Goal: Information Seeking & Learning: Learn about a topic

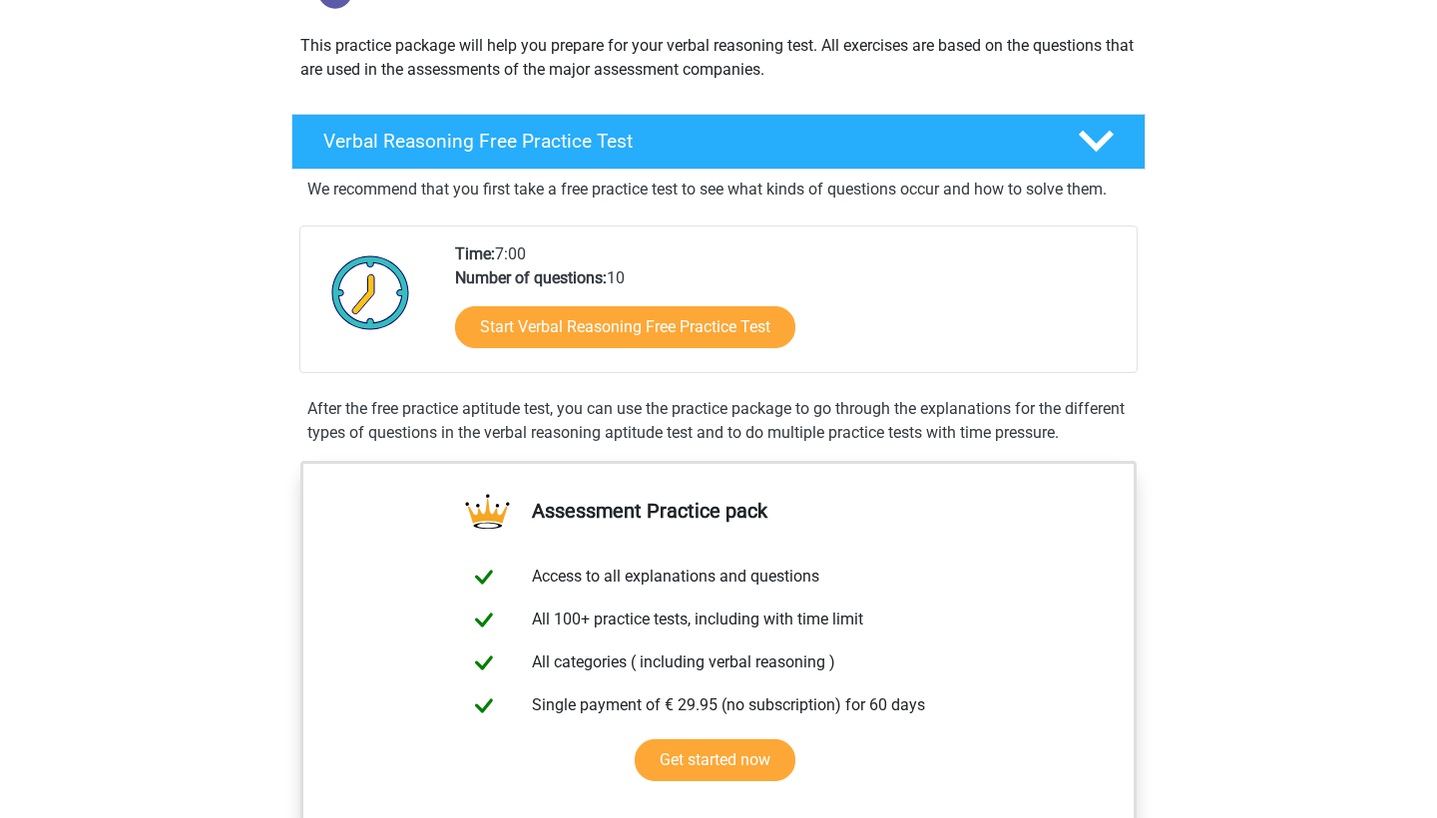
scroll to position [229, 0]
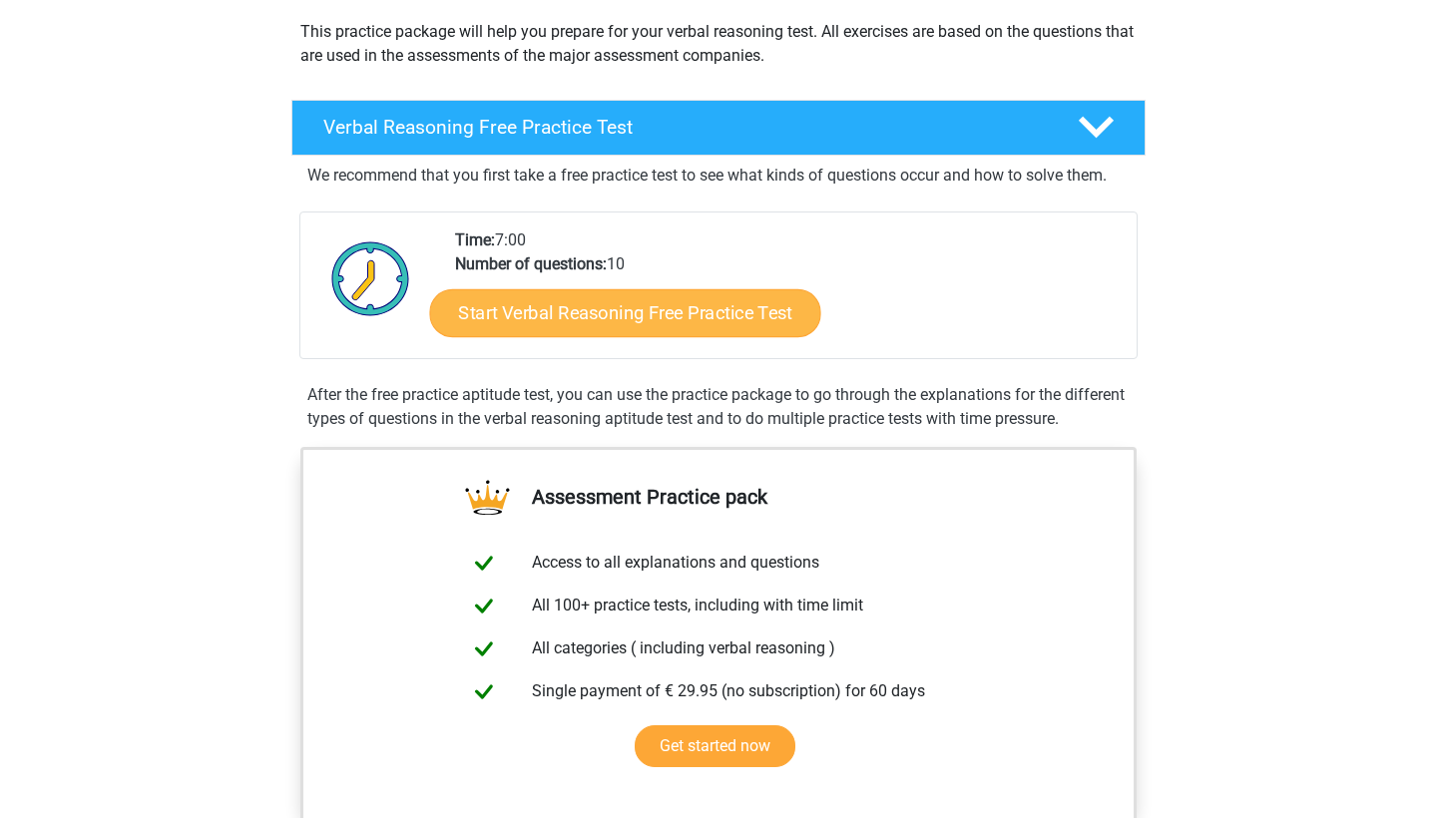
click at [681, 312] on link "Start Verbal Reasoning Free Practice Test" at bounding box center [625, 313] width 391 height 48
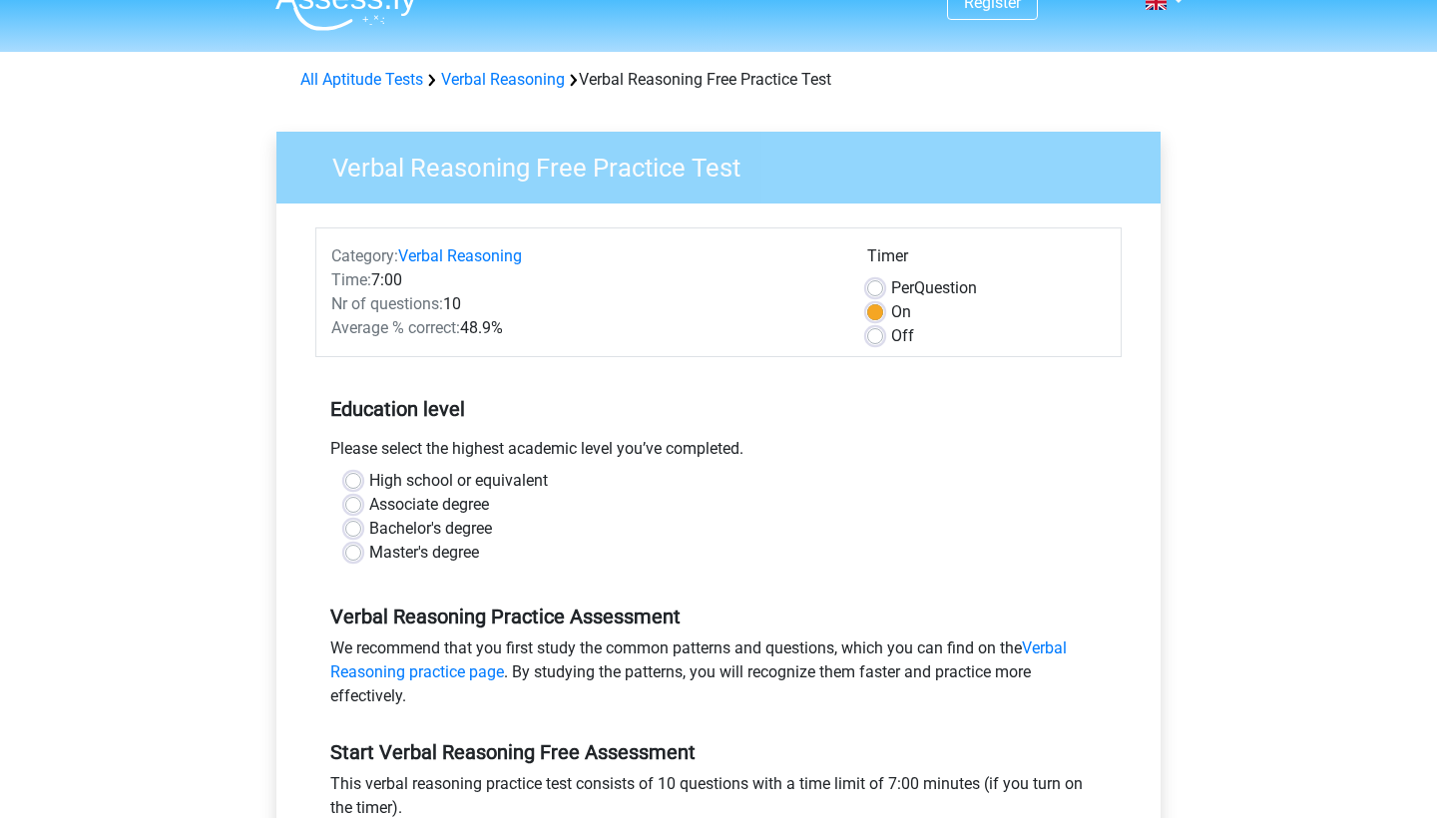
scroll to position [39, 0]
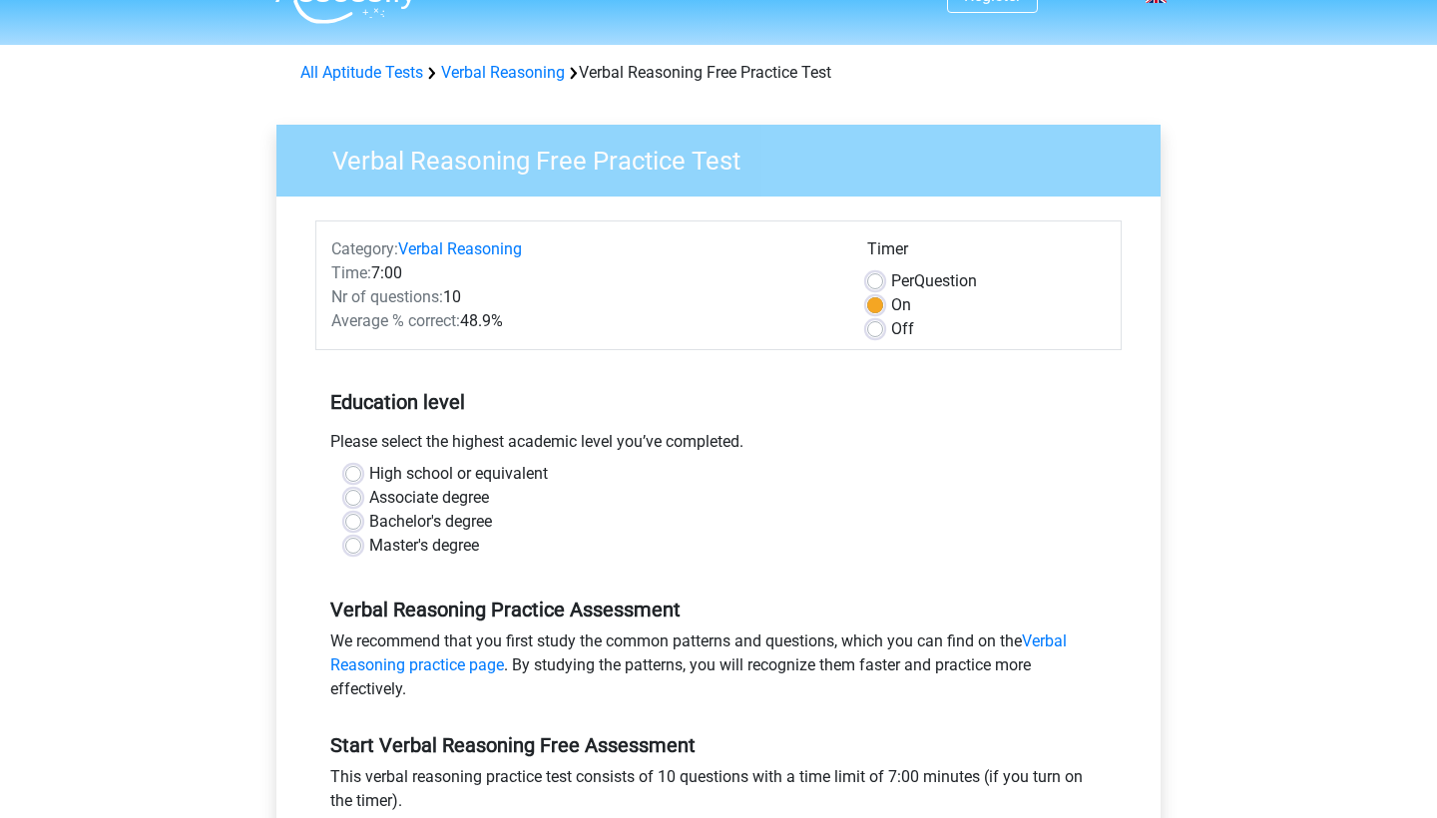
click at [369, 470] on label "High school or equivalent" at bounding box center [458, 474] width 179 height 24
click at [353, 470] on input "High school or equivalent" at bounding box center [353, 472] width 16 height 20
radio input "true"
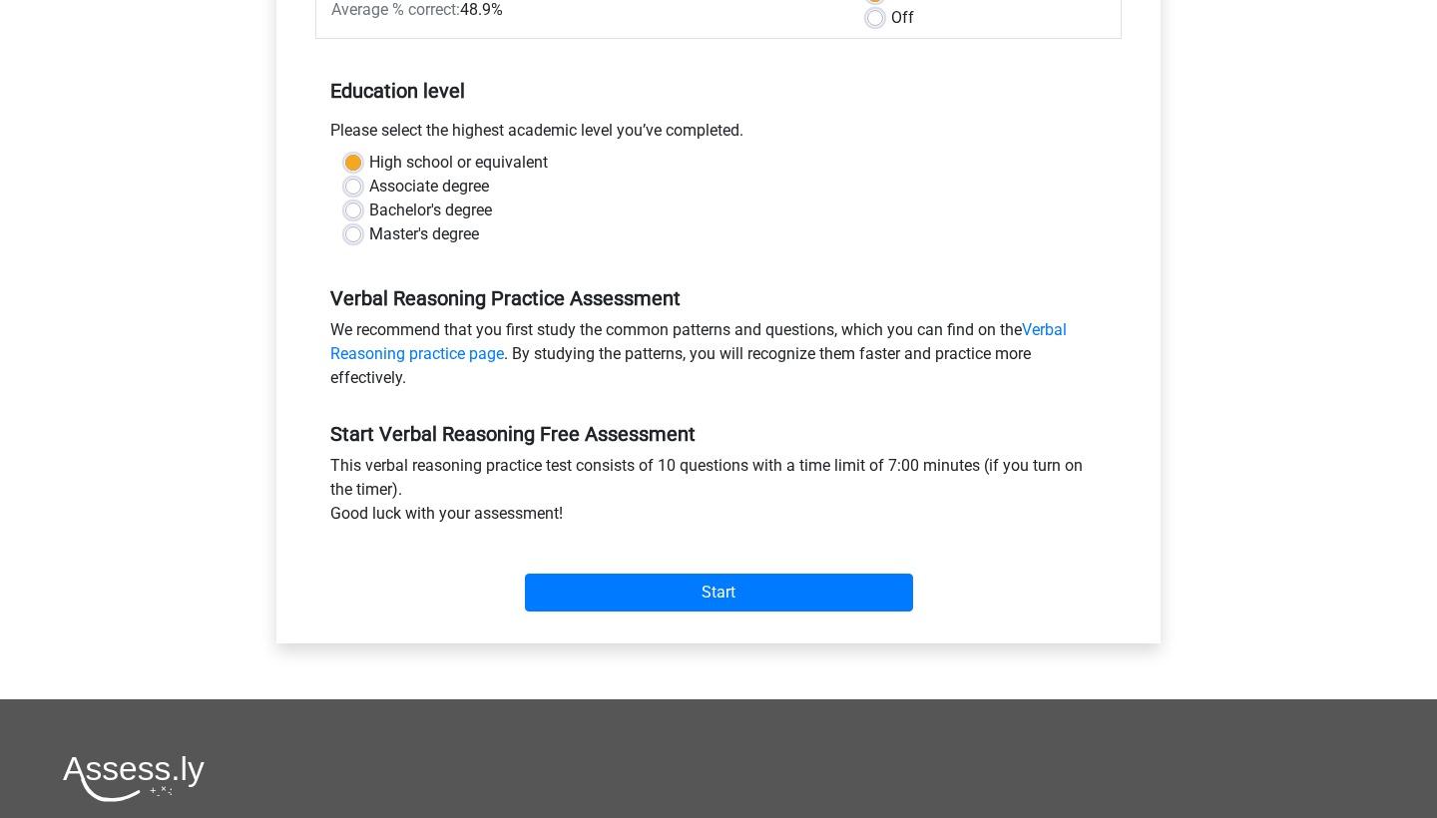
scroll to position [394, 0]
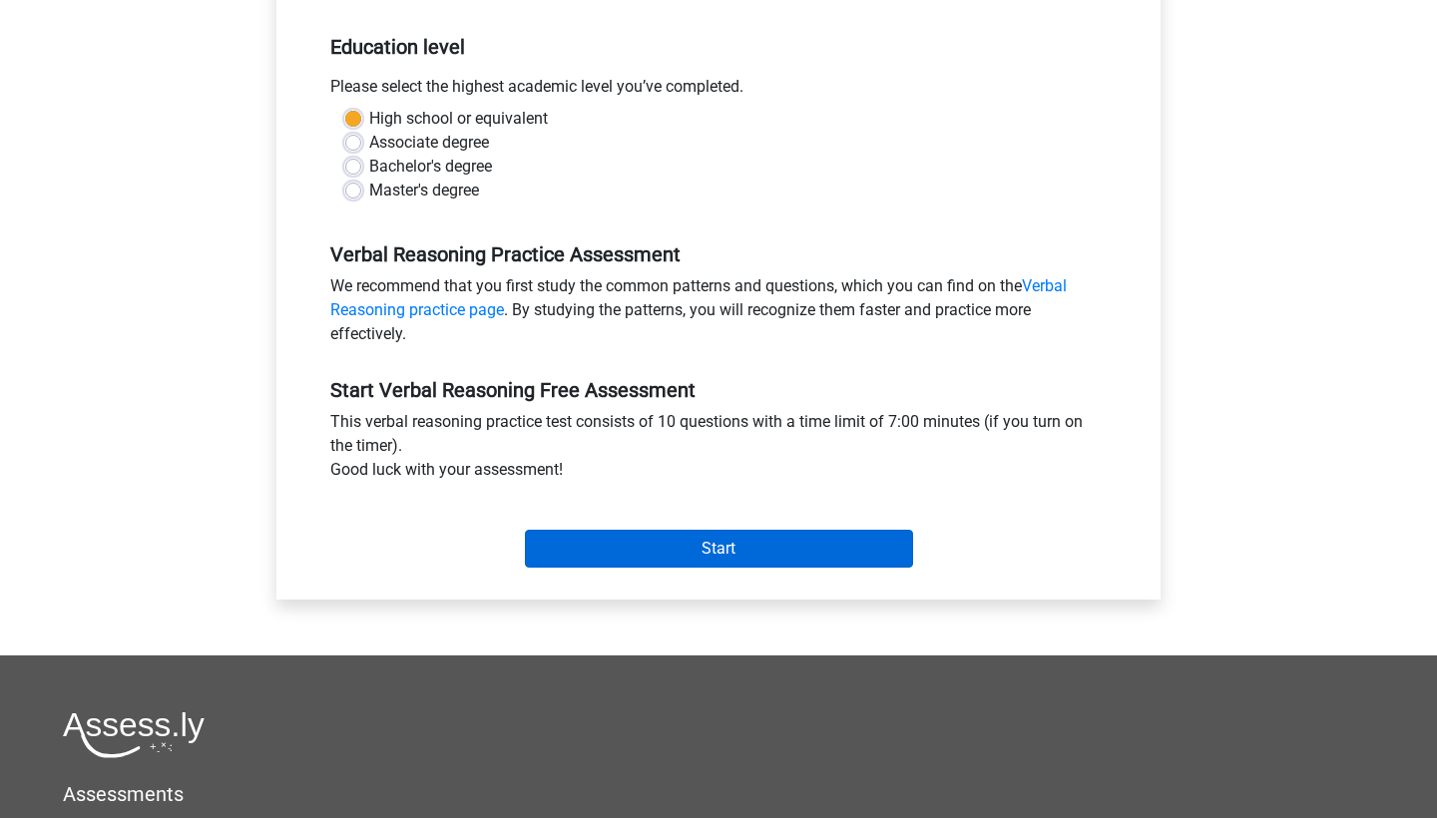
click at [641, 547] on input "Start" at bounding box center [719, 549] width 388 height 38
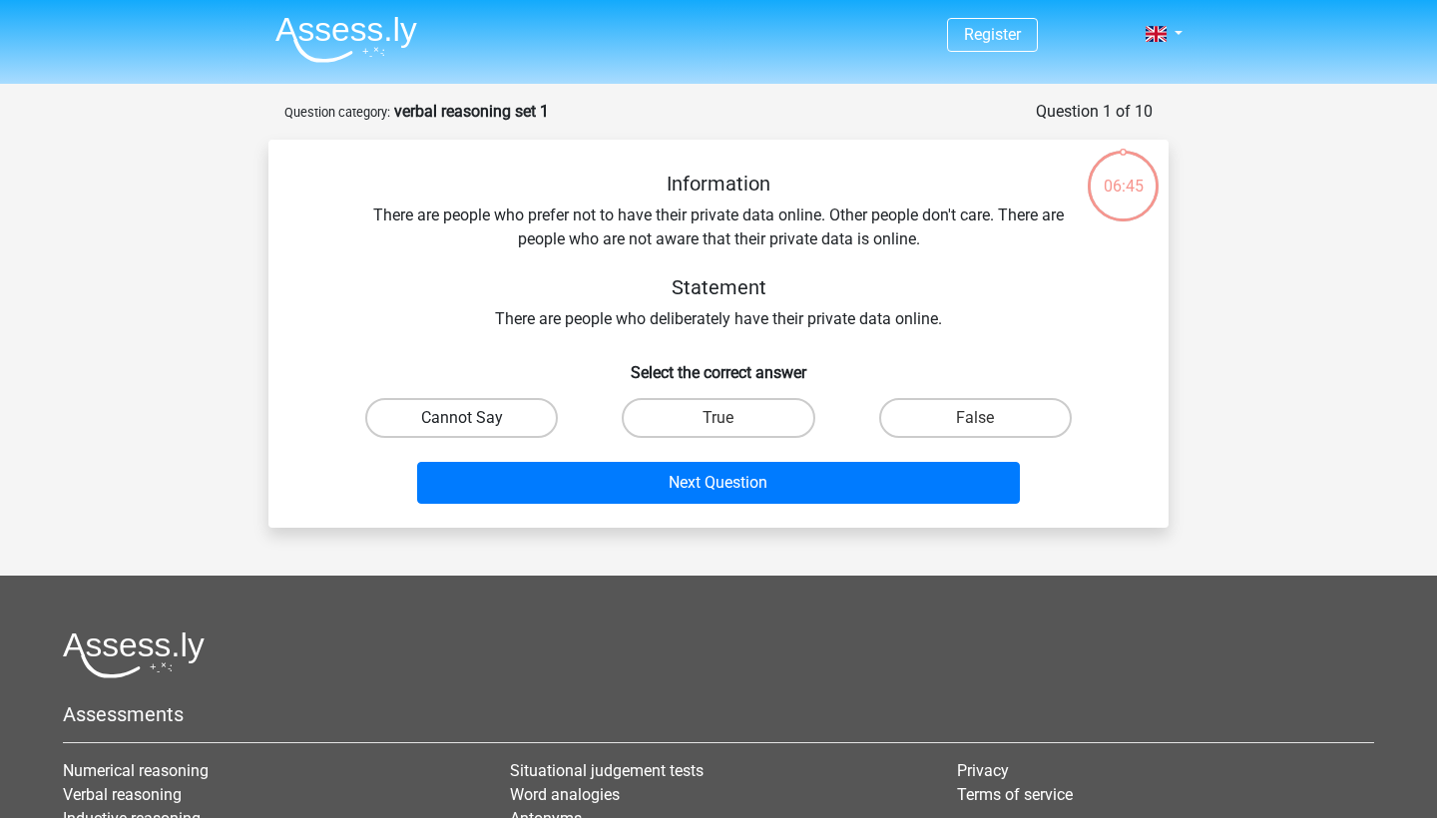
click at [465, 413] on label "Cannot Say" at bounding box center [461, 418] width 193 height 40
click at [465, 418] on input "Cannot Say" at bounding box center [468, 424] width 13 height 13
radio input "true"
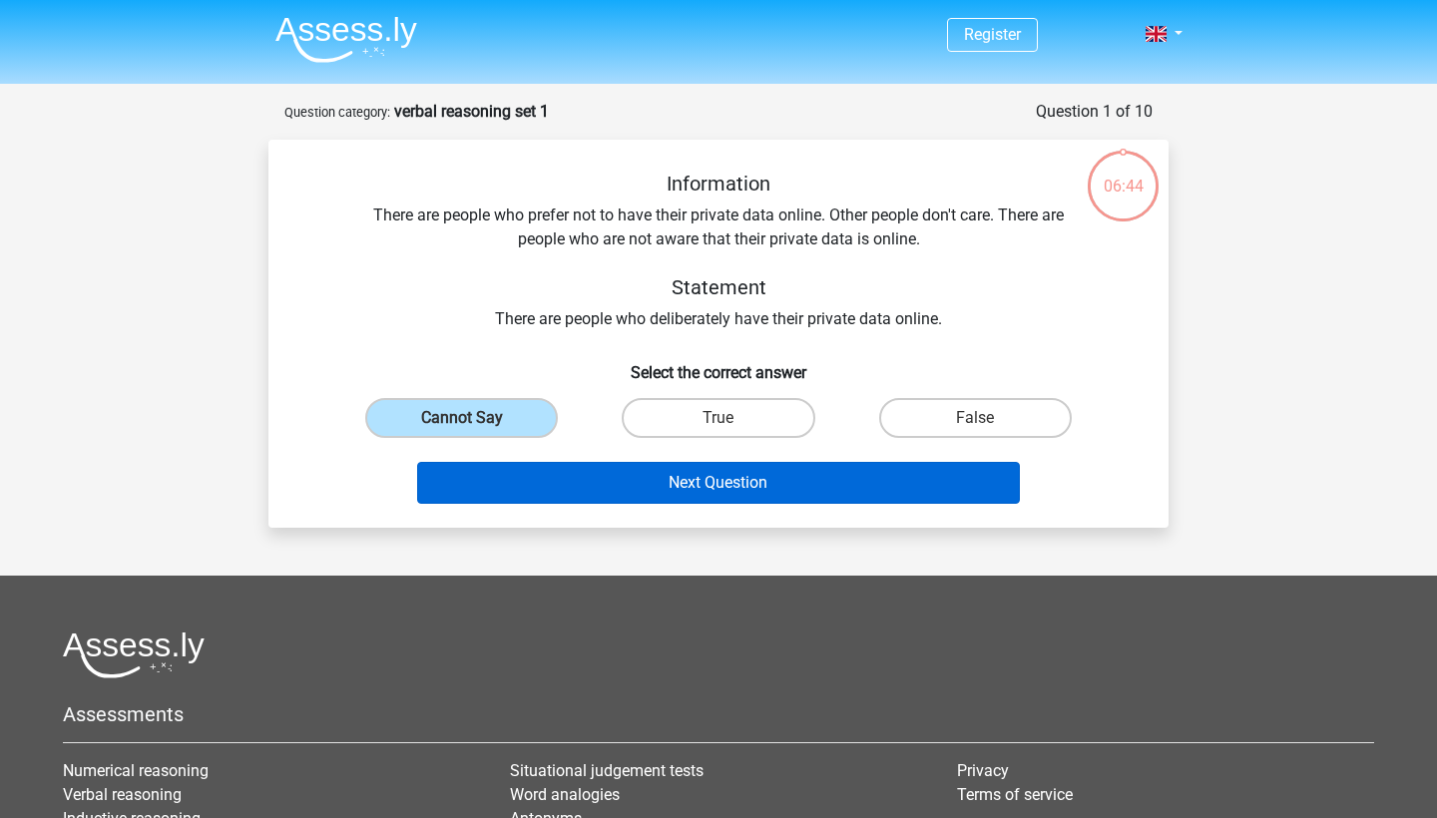
click at [664, 490] on button "Next Question" at bounding box center [719, 483] width 604 height 42
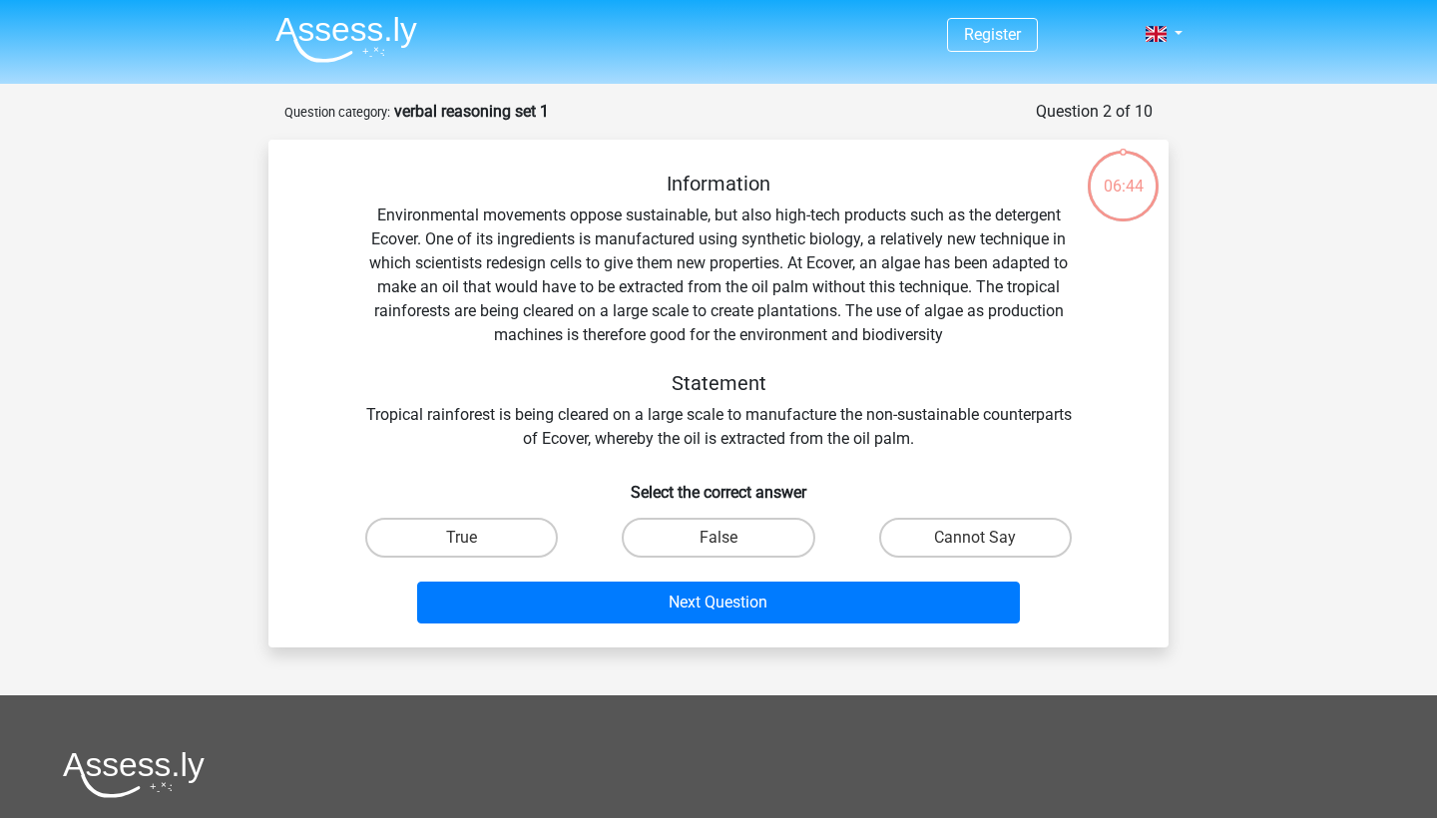
scroll to position [100, 0]
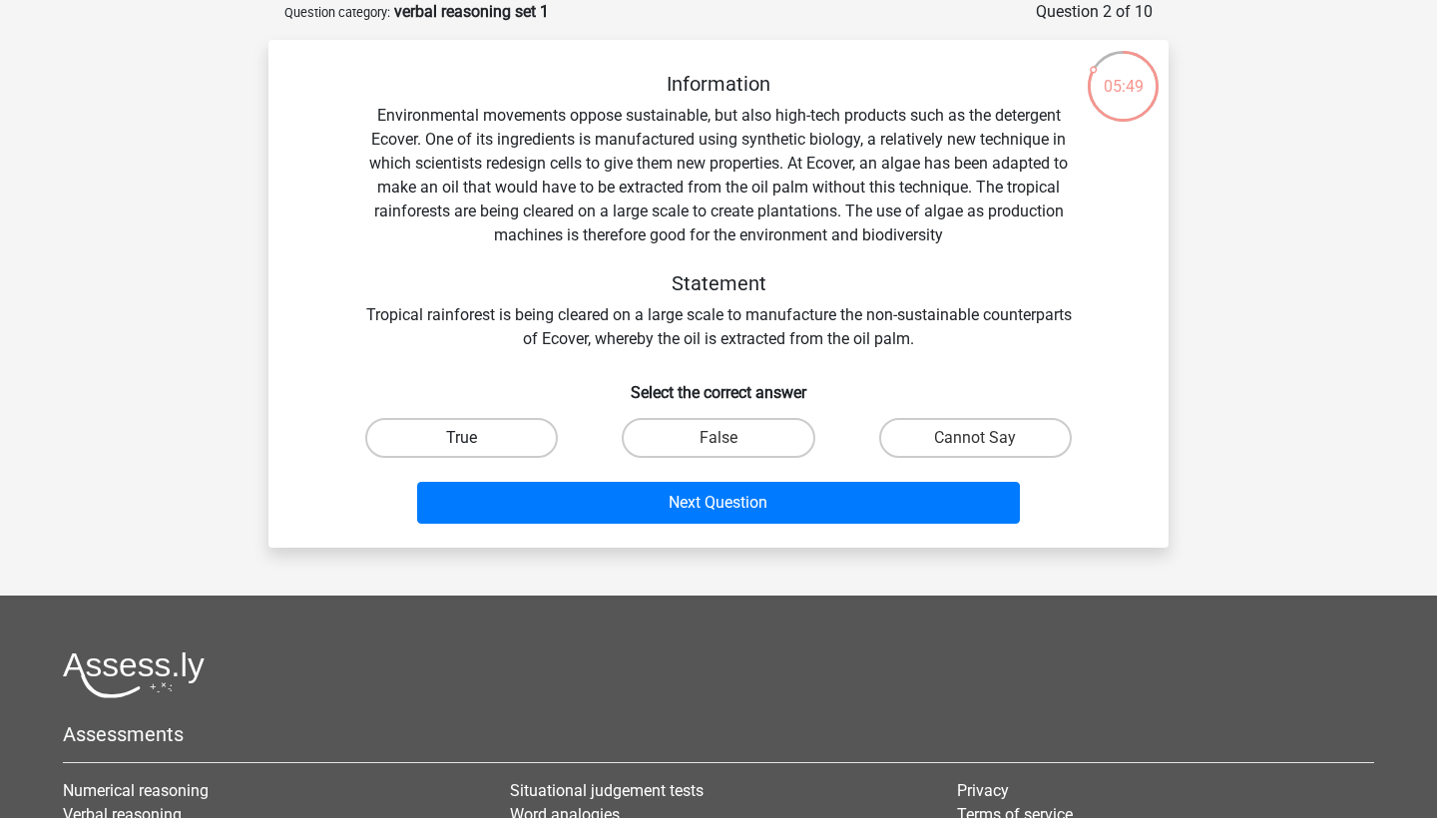
click at [495, 428] on label "True" at bounding box center [461, 438] width 193 height 40
click at [475, 438] on input "True" at bounding box center [468, 444] width 13 height 13
radio input "true"
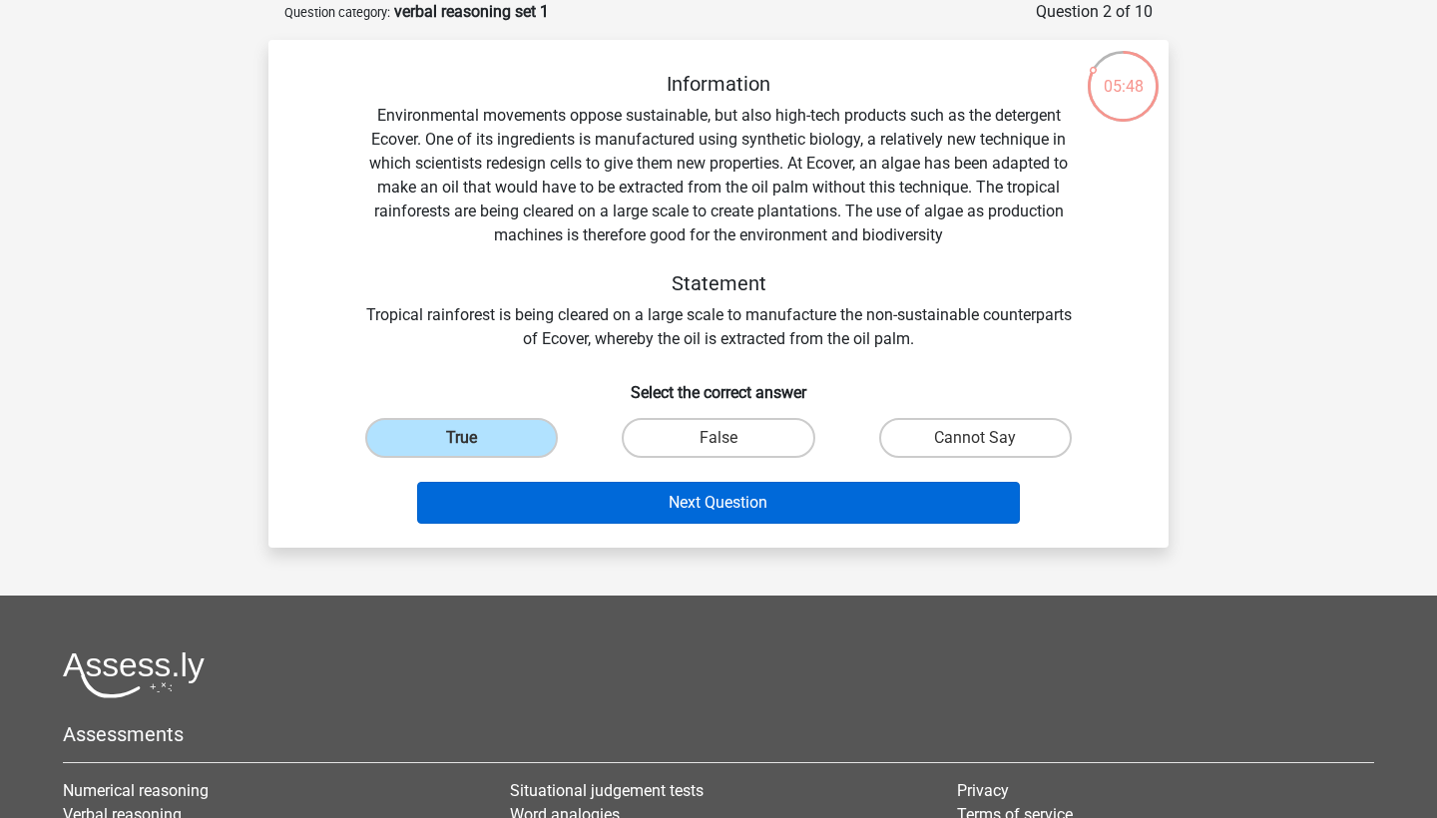
click at [703, 499] on button "Next Question" at bounding box center [719, 503] width 604 height 42
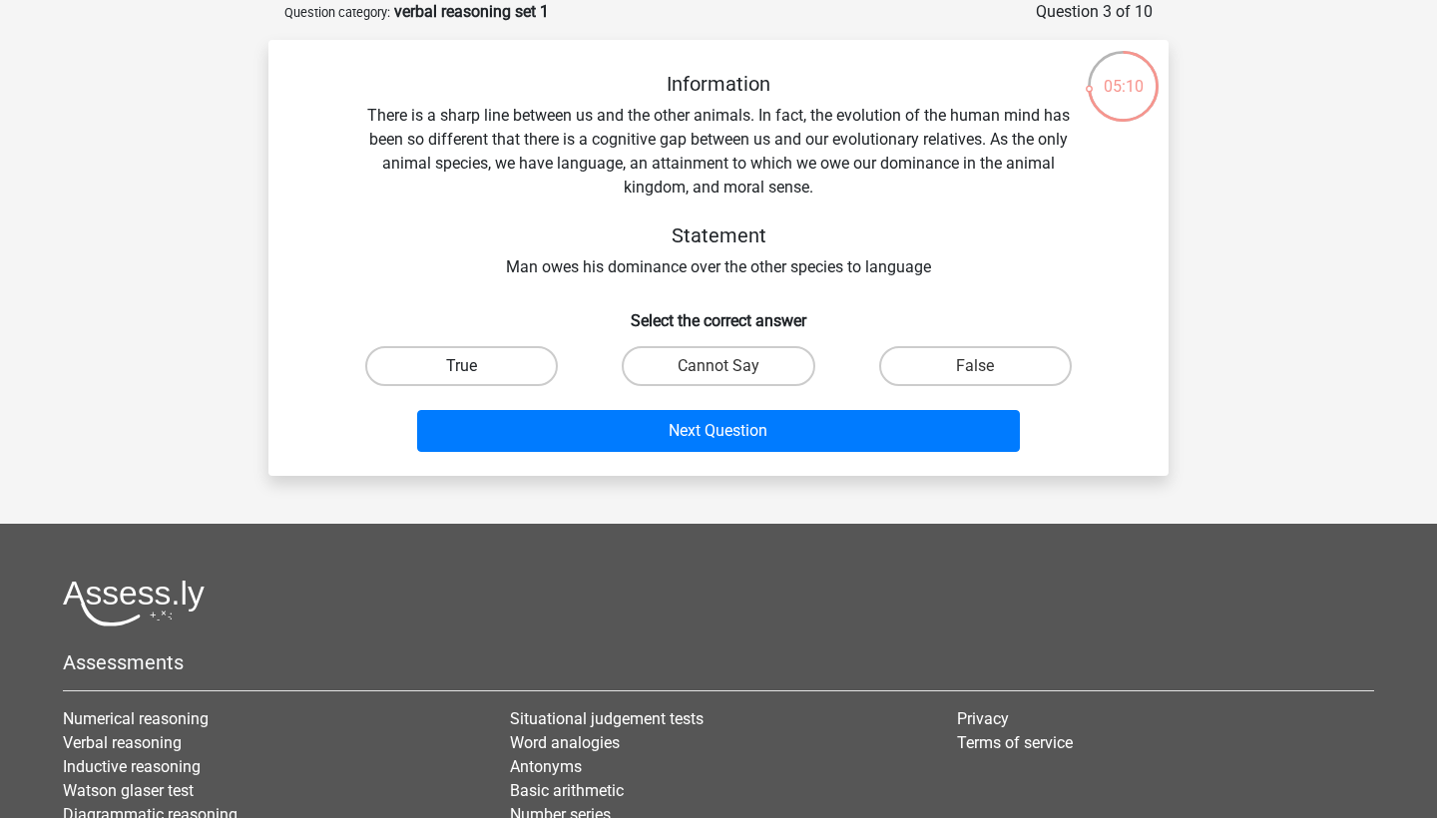
click at [503, 369] on label "True" at bounding box center [461, 366] width 193 height 40
click at [475, 369] on input "True" at bounding box center [468, 372] width 13 height 13
radio input "true"
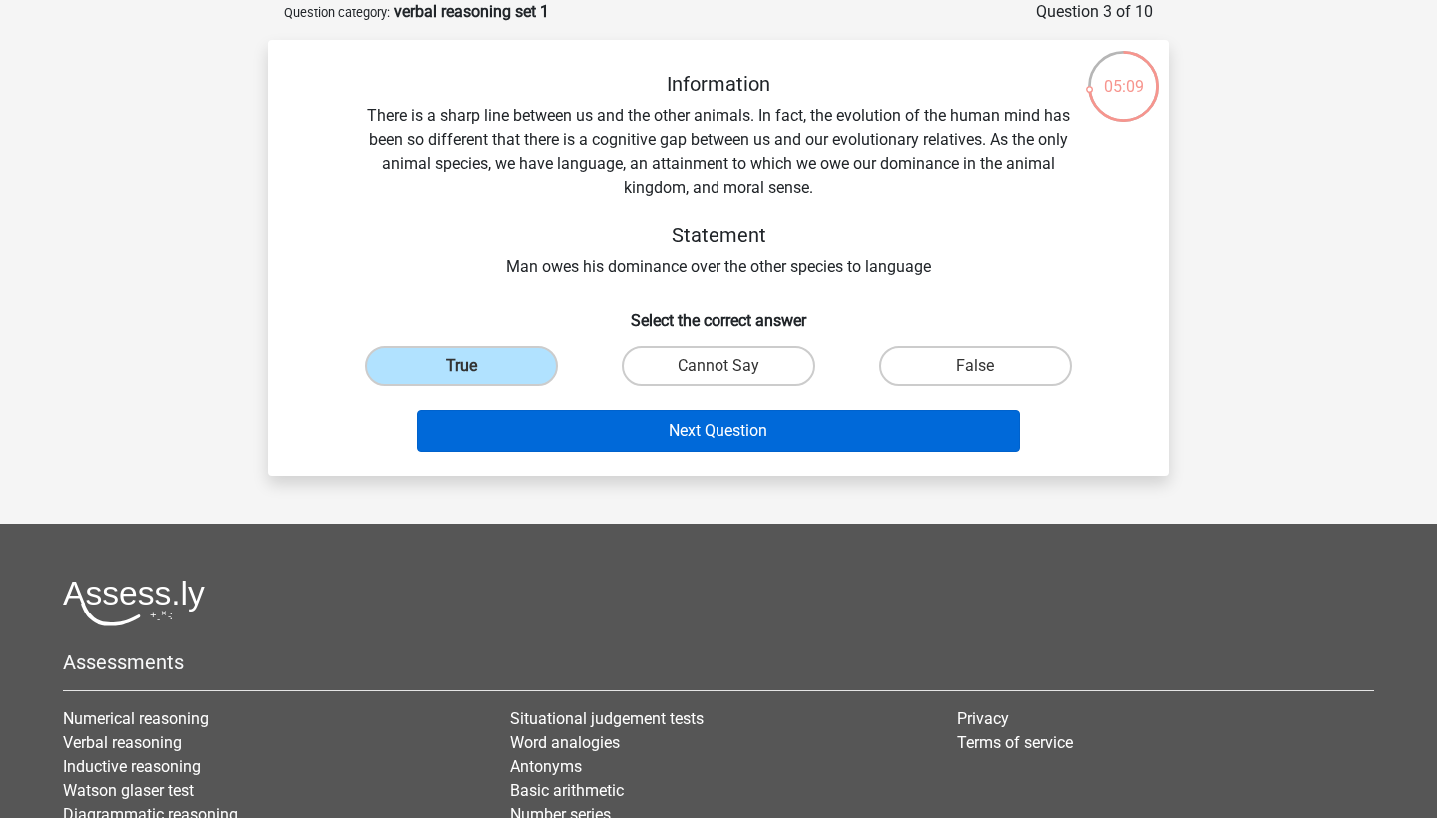
click at [679, 430] on button "Next Question" at bounding box center [719, 431] width 604 height 42
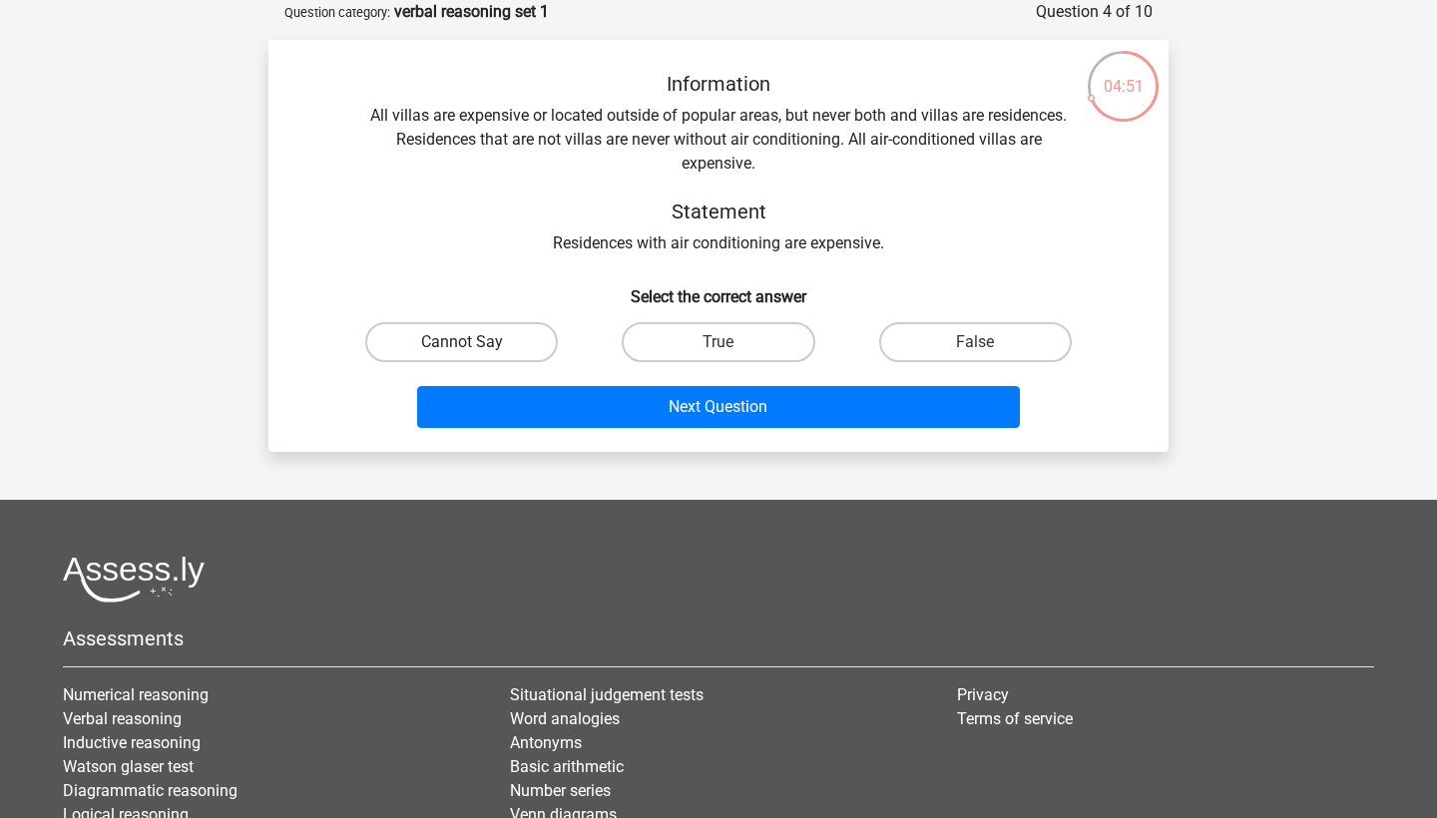
click at [484, 343] on label "Cannot Say" at bounding box center [461, 342] width 193 height 40
click at [475, 343] on input "Cannot Say" at bounding box center [468, 348] width 13 height 13
radio input "true"
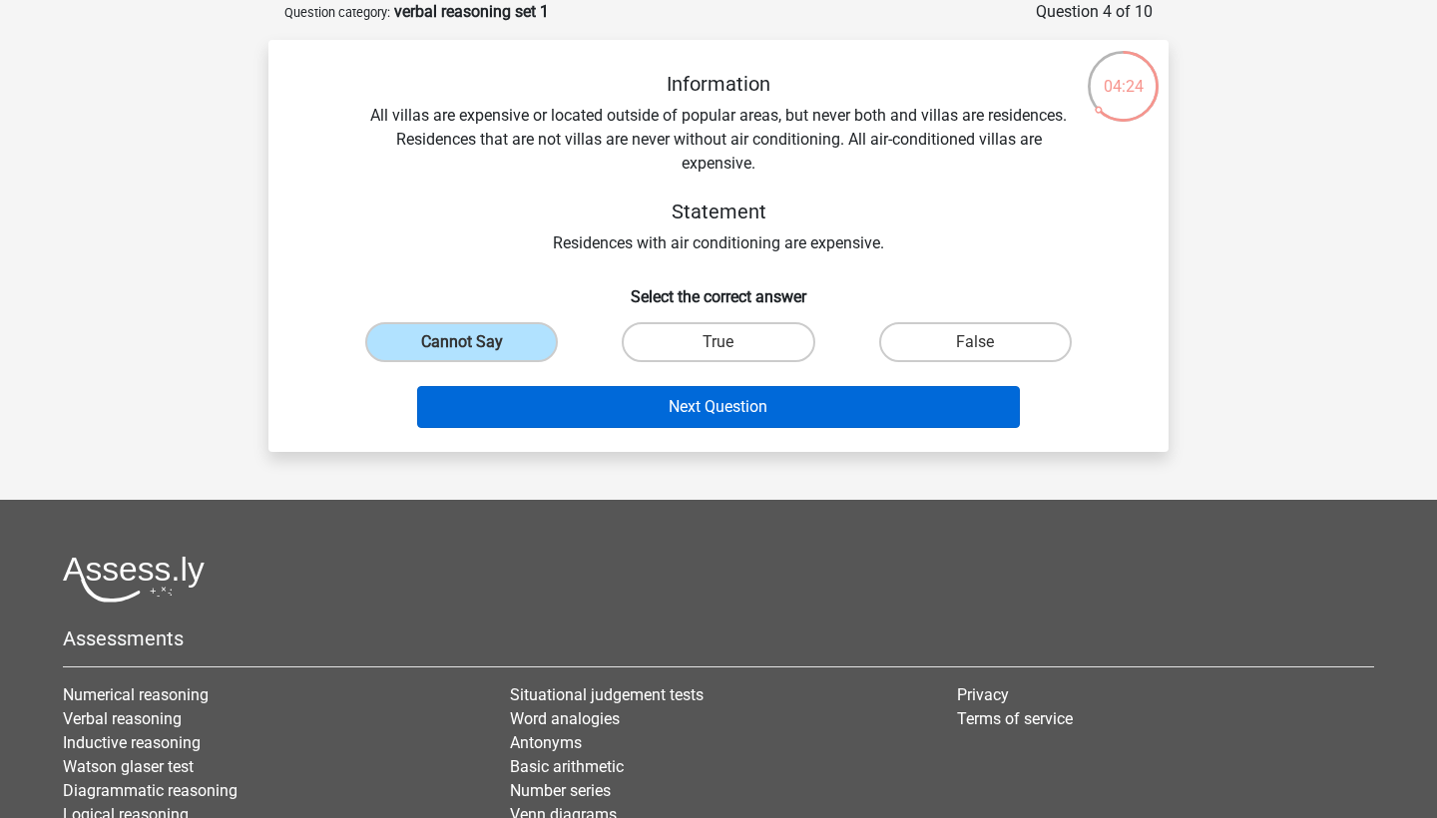
click at [747, 407] on button "Next Question" at bounding box center [719, 407] width 604 height 42
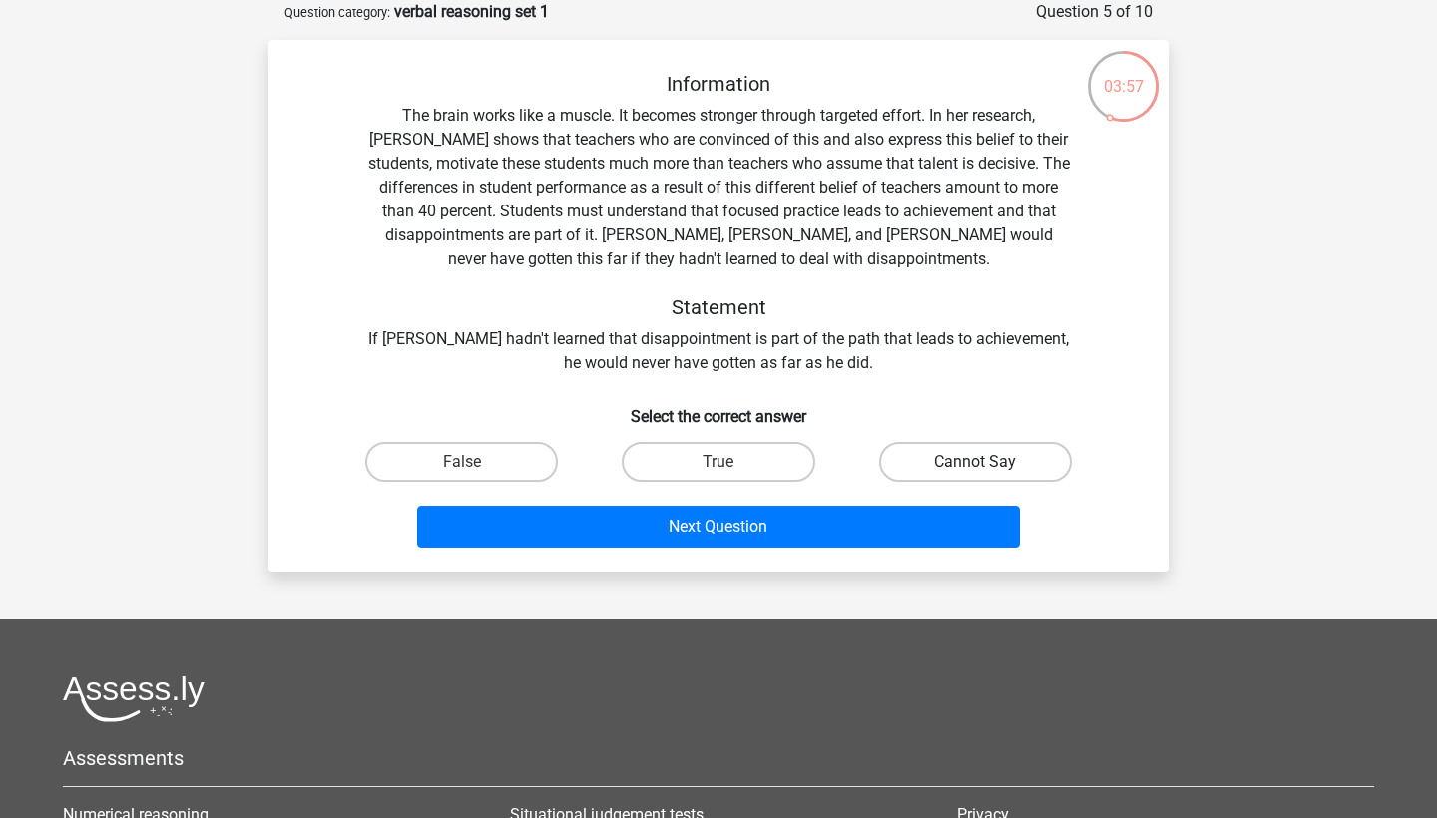
click at [941, 458] on label "Cannot Say" at bounding box center [975, 462] width 193 height 40
click at [975, 462] on input "Cannot Say" at bounding box center [981, 468] width 13 height 13
radio input "true"
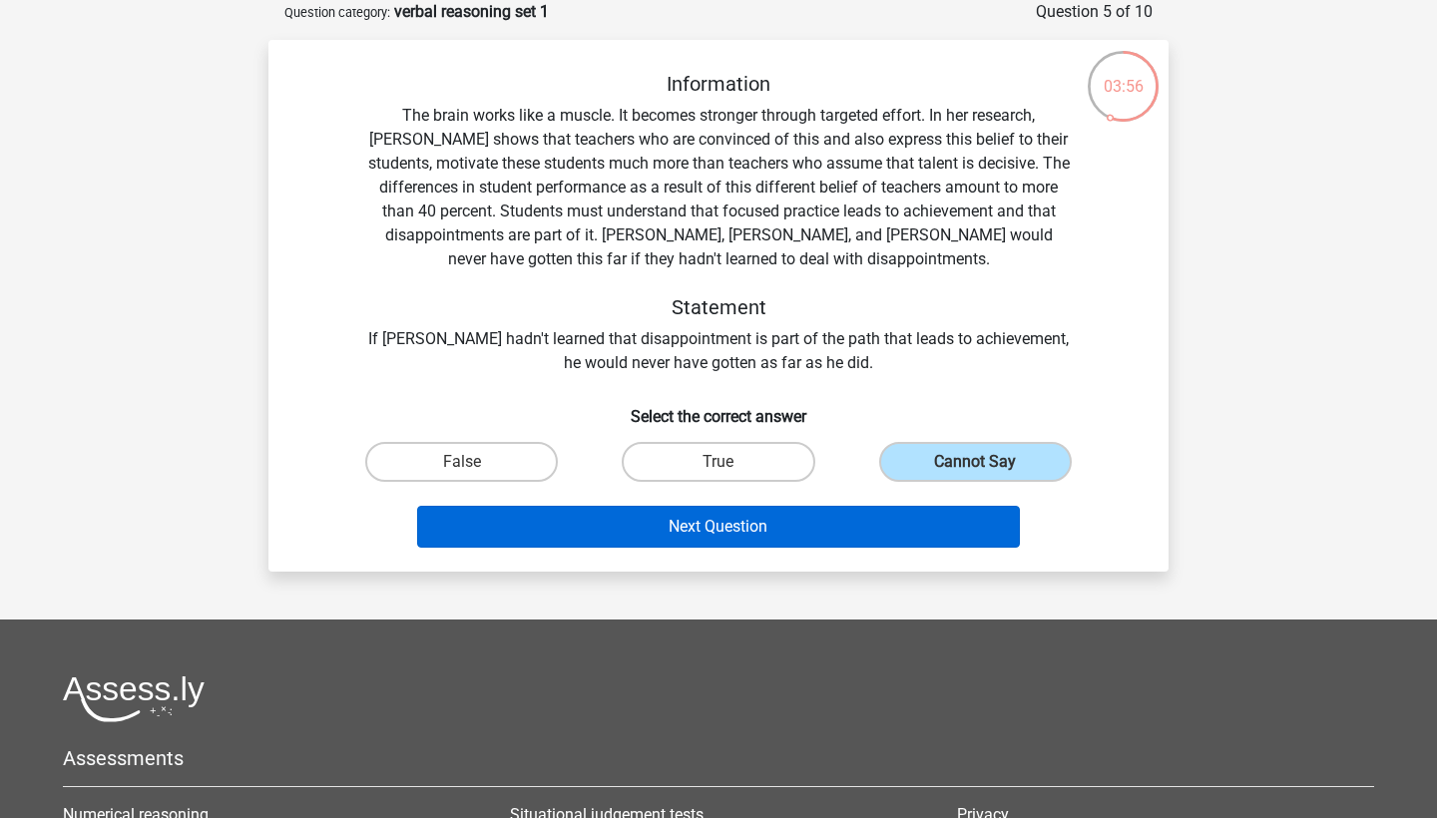
click at [780, 542] on button "Next Question" at bounding box center [719, 527] width 604 height 42
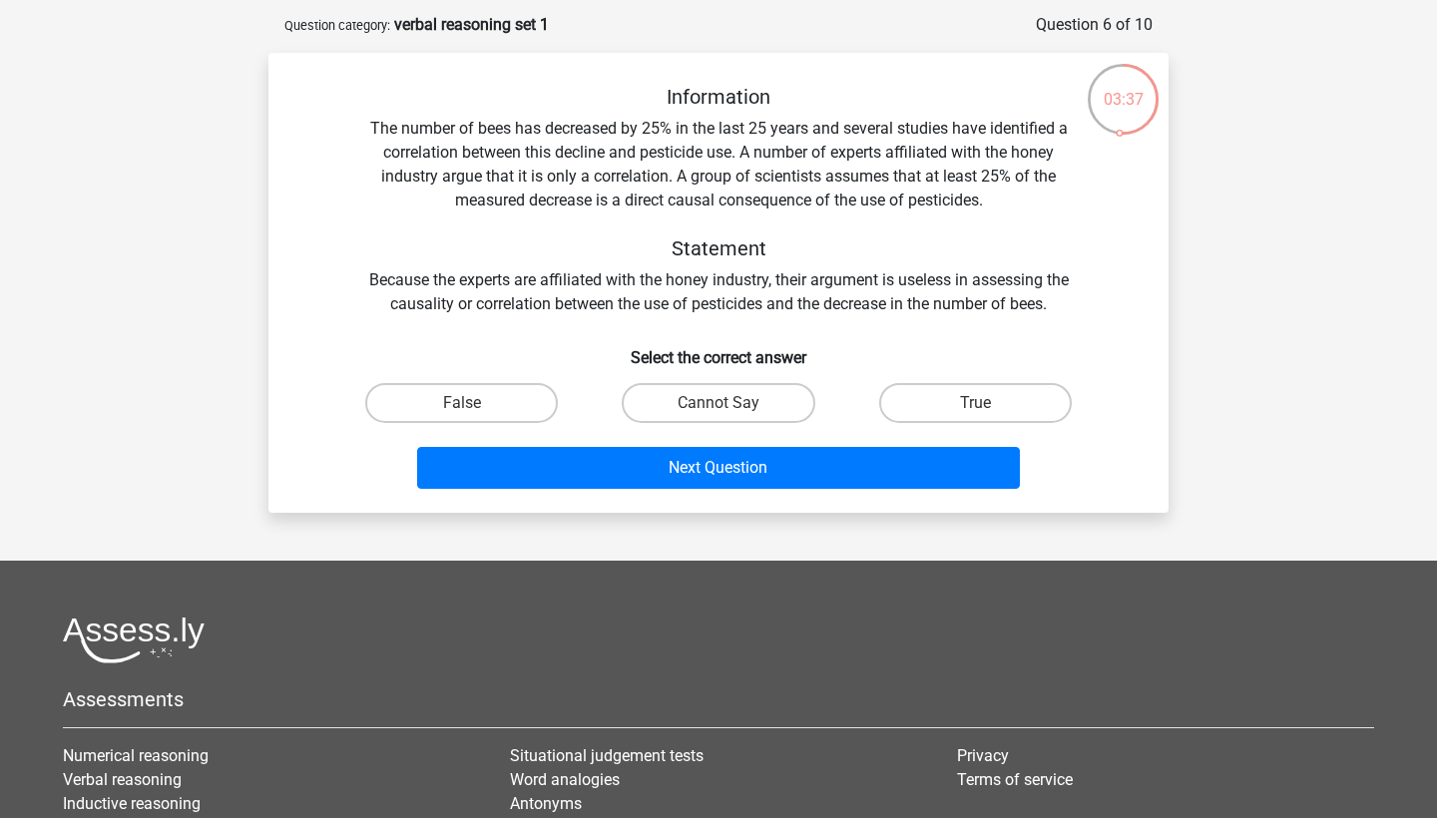
scroll to position [83, 0]
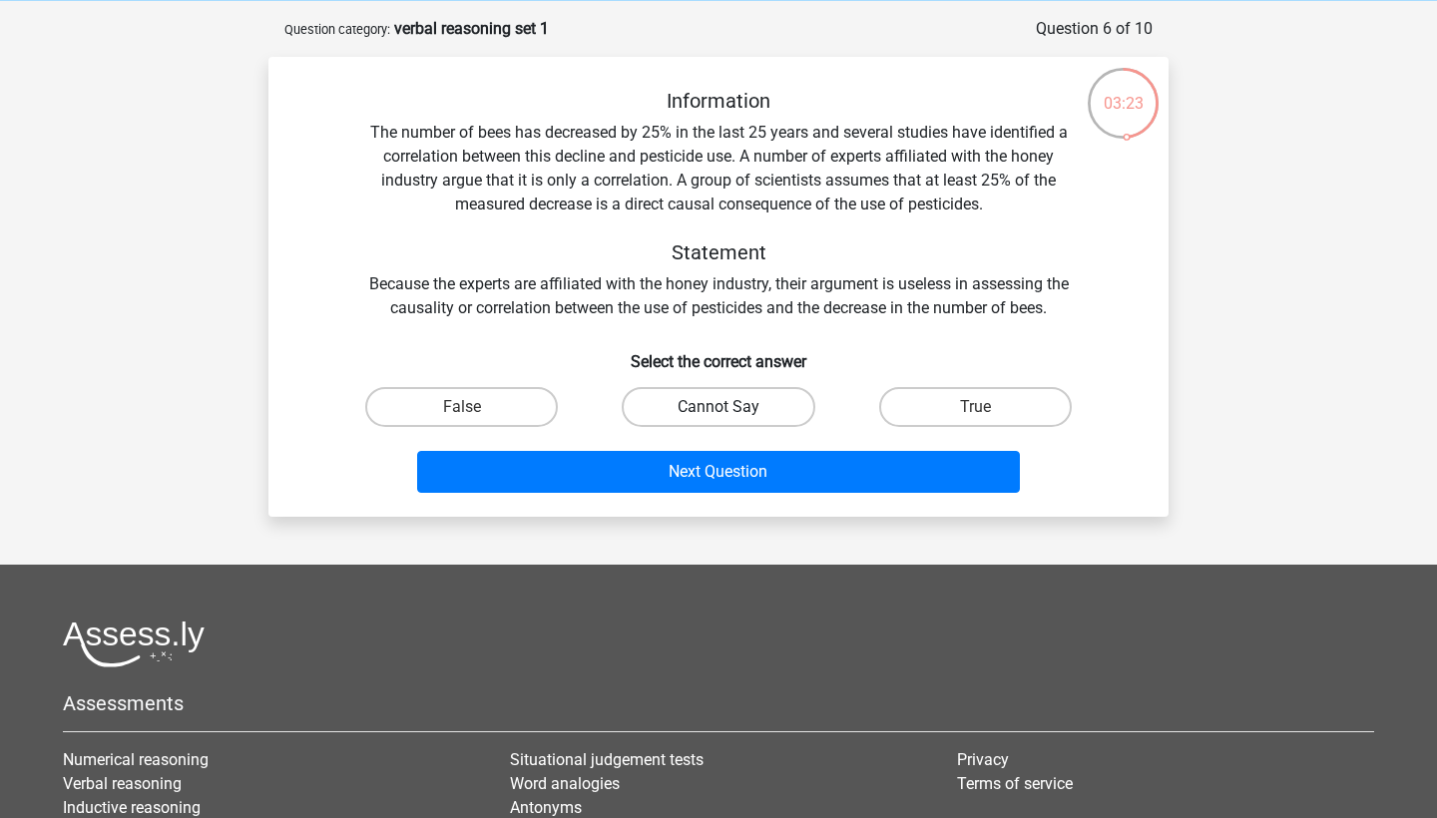
click at [703, 405] on label "Cannot Say" at bounding box center [718, 407] width 193 height 40
click at [719, 407] on input "Cannot Say" at bounding box center [725, 413] width 13 height 13
radio input "true"
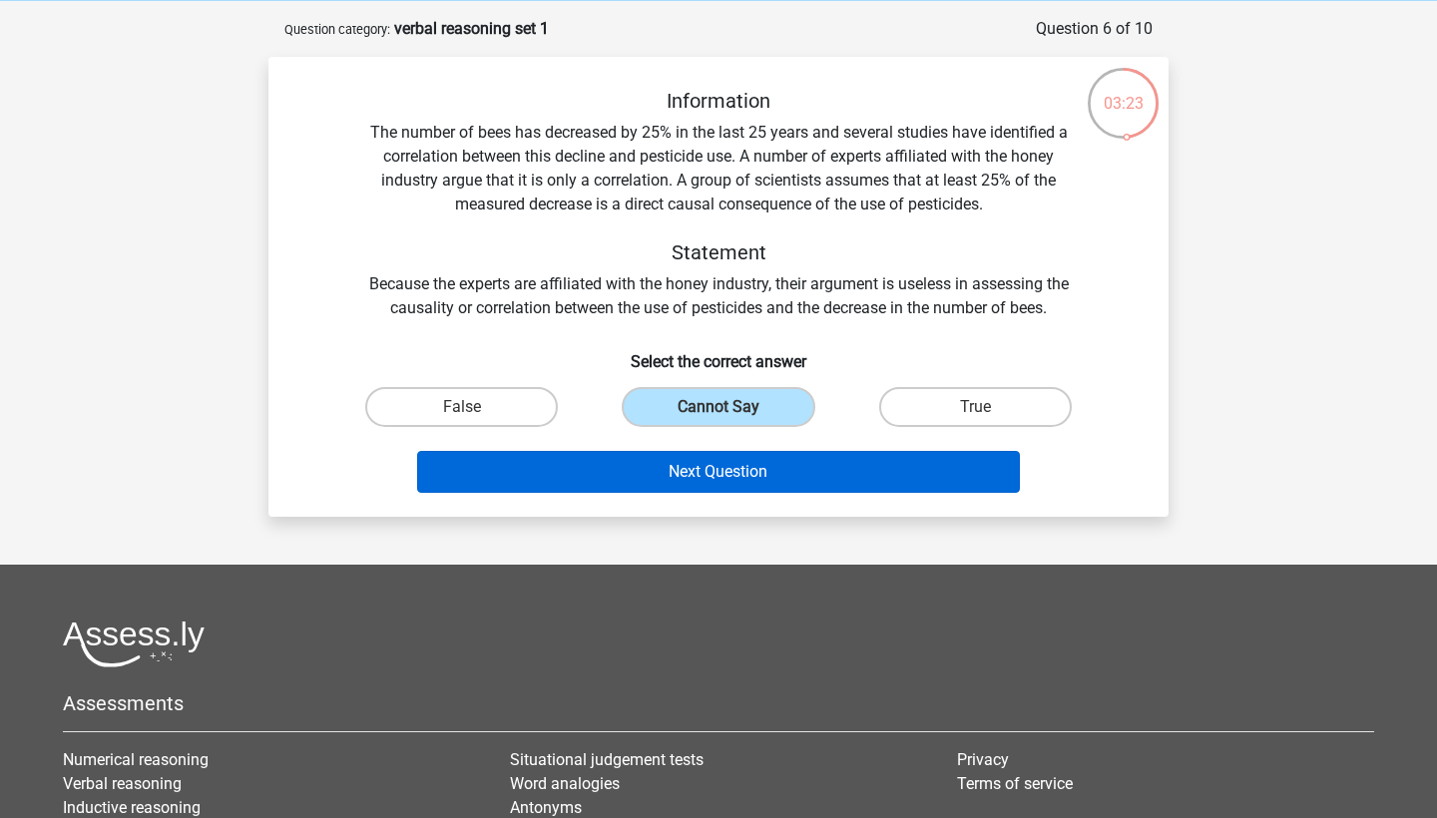
click at [724, 465] on button "Next Question" at bounding box center [719, 472] width 604 height 42
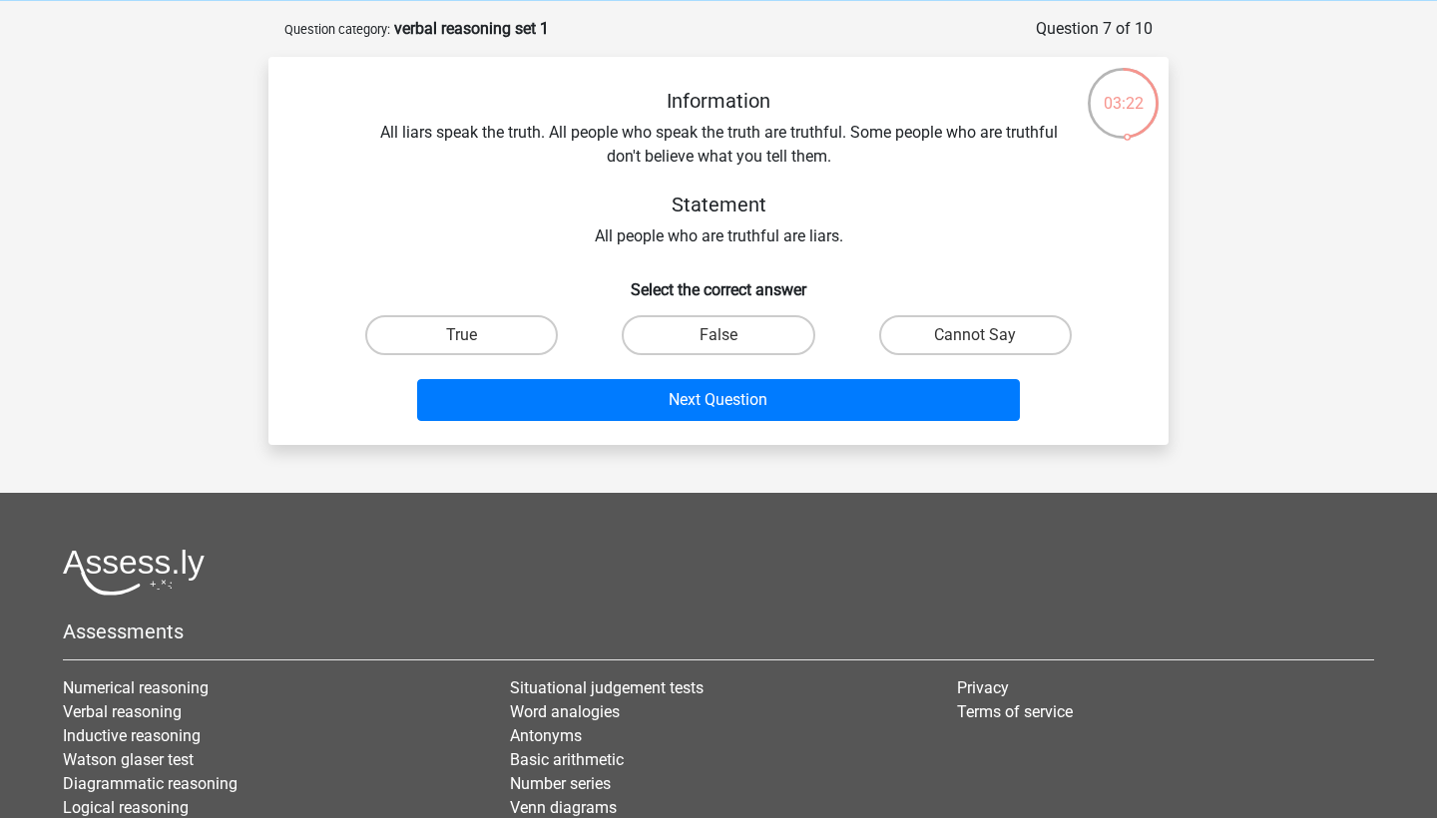
scroll to position [100, 0]
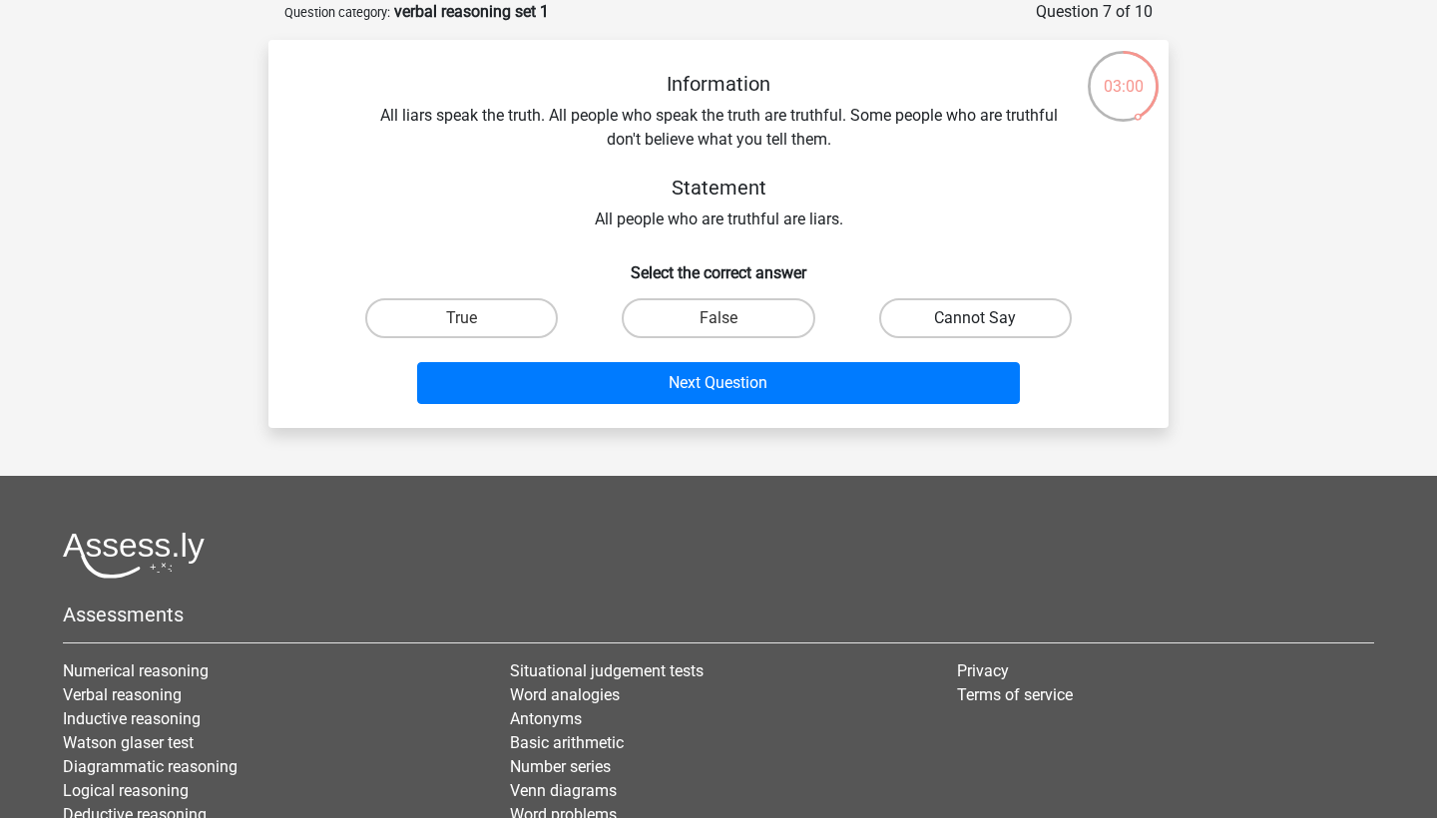
click at [935, 312] on label "Cannot Say" at bounding box center [975, 318] width 193 height 40
click at [975, 318] on input "Cannot Say" at bounding box center [981, 324] width 13 height 13
radio input "true"
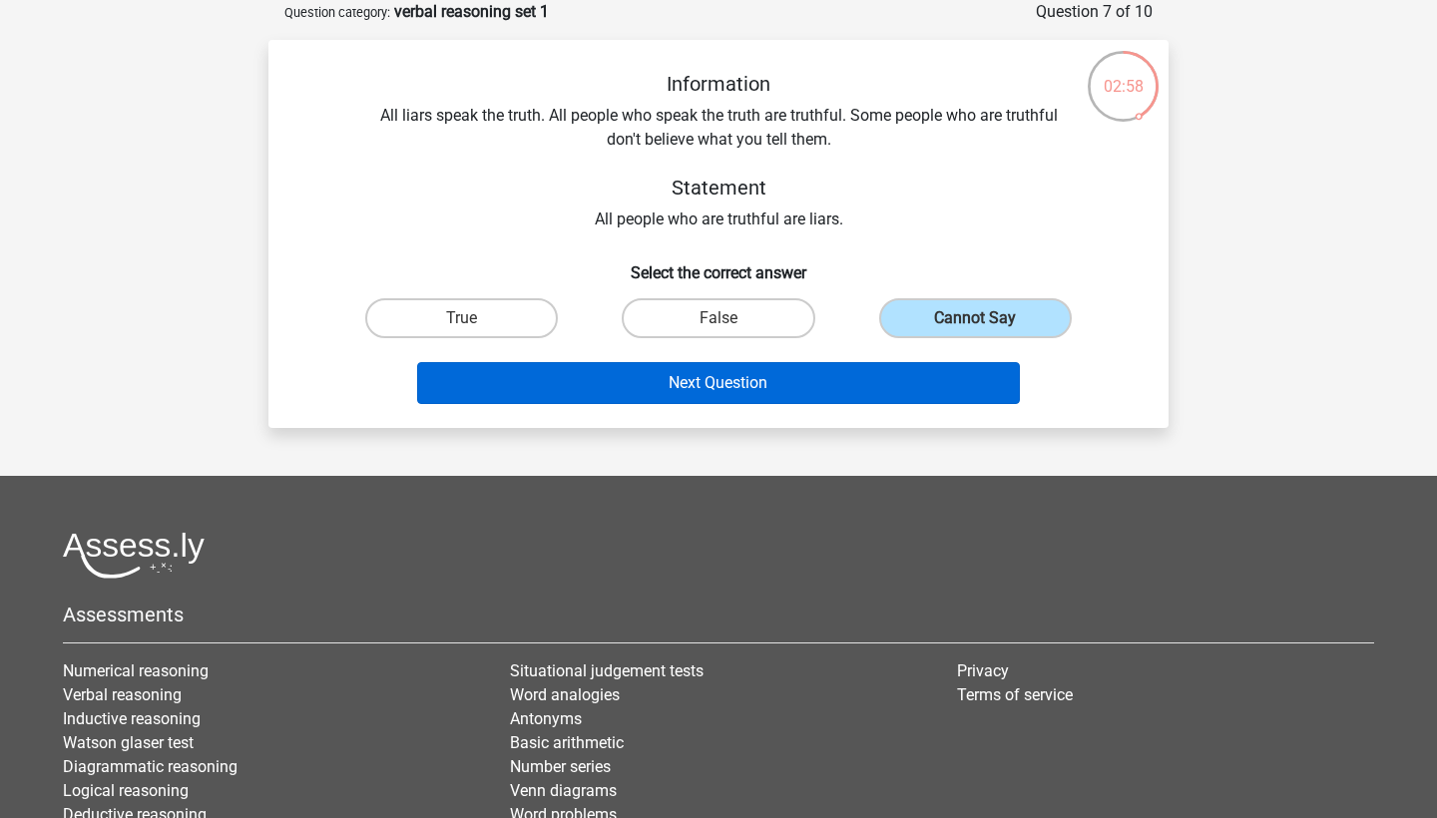
click at [784, 388] on button "Next Question" at bounding box center [719, 383] width 604 height 42
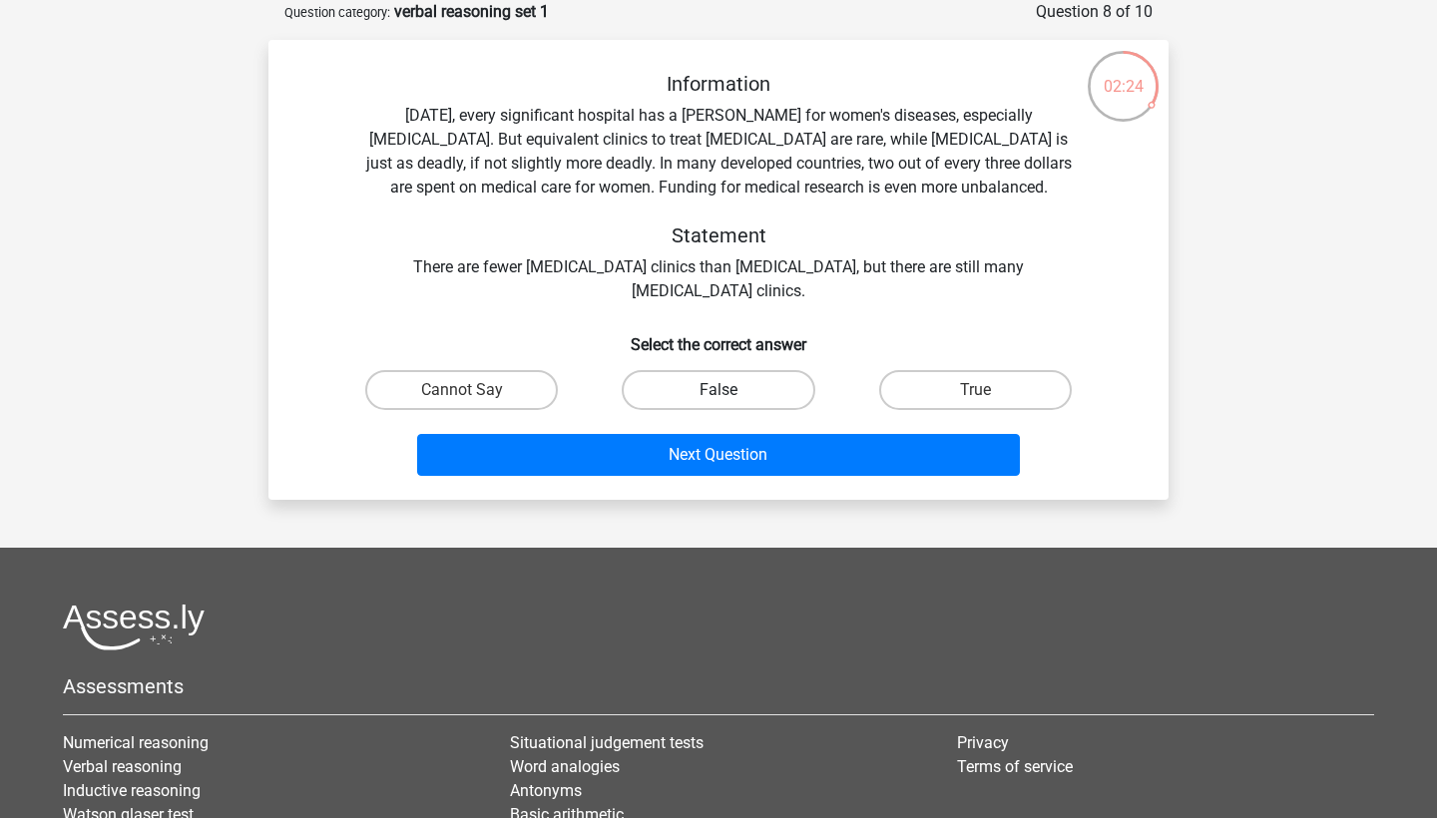
click at [712, 394] on label "False" at bounding box center [718, 390] width 193 height 40
click at [719, 394] on input "False" at bounding box center [725, 396] width 13 height 13
radio input "true"
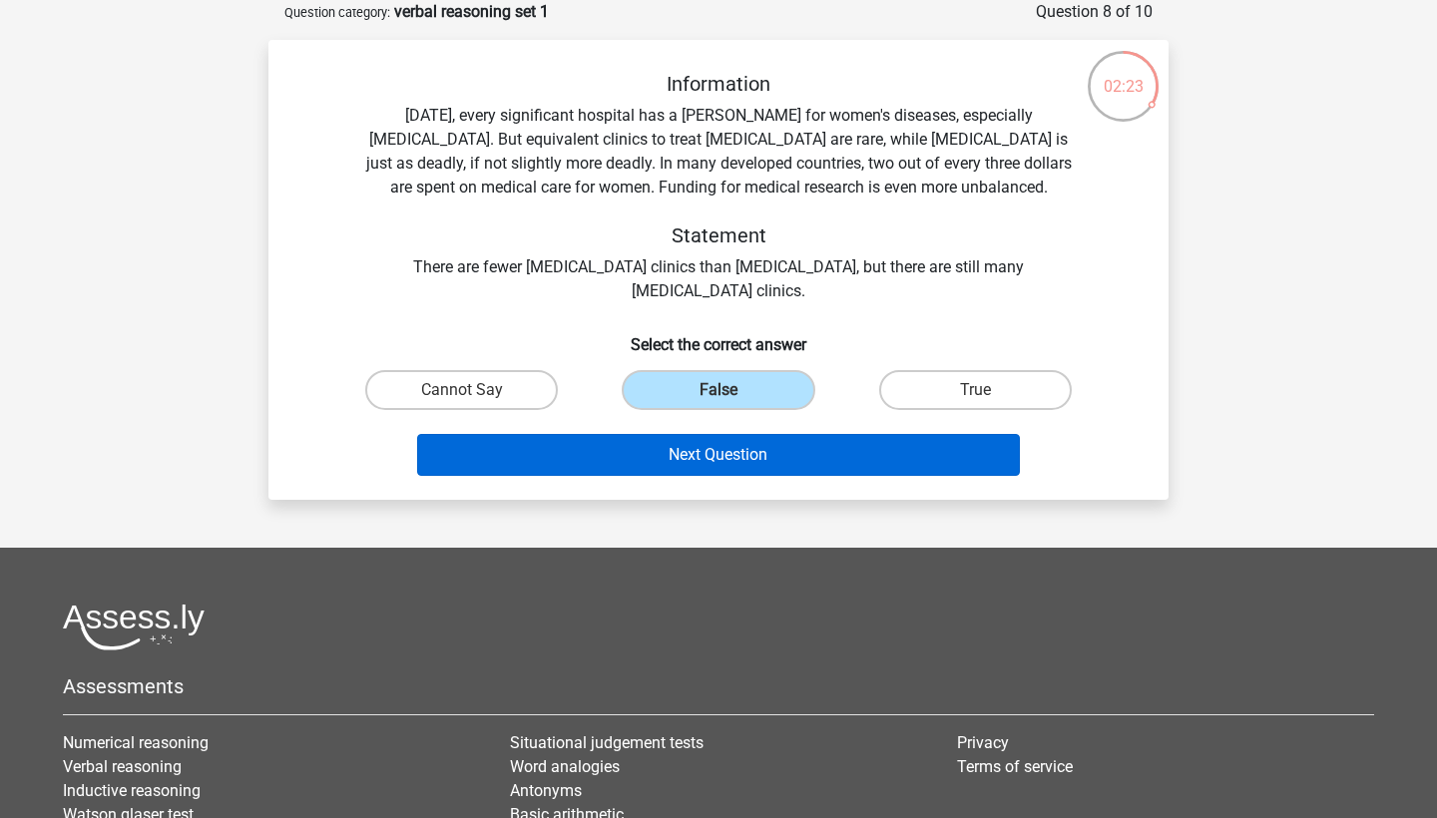
click at [744, 451] on button "Next Question" at bounding box center [719, 455] width 604 height 42
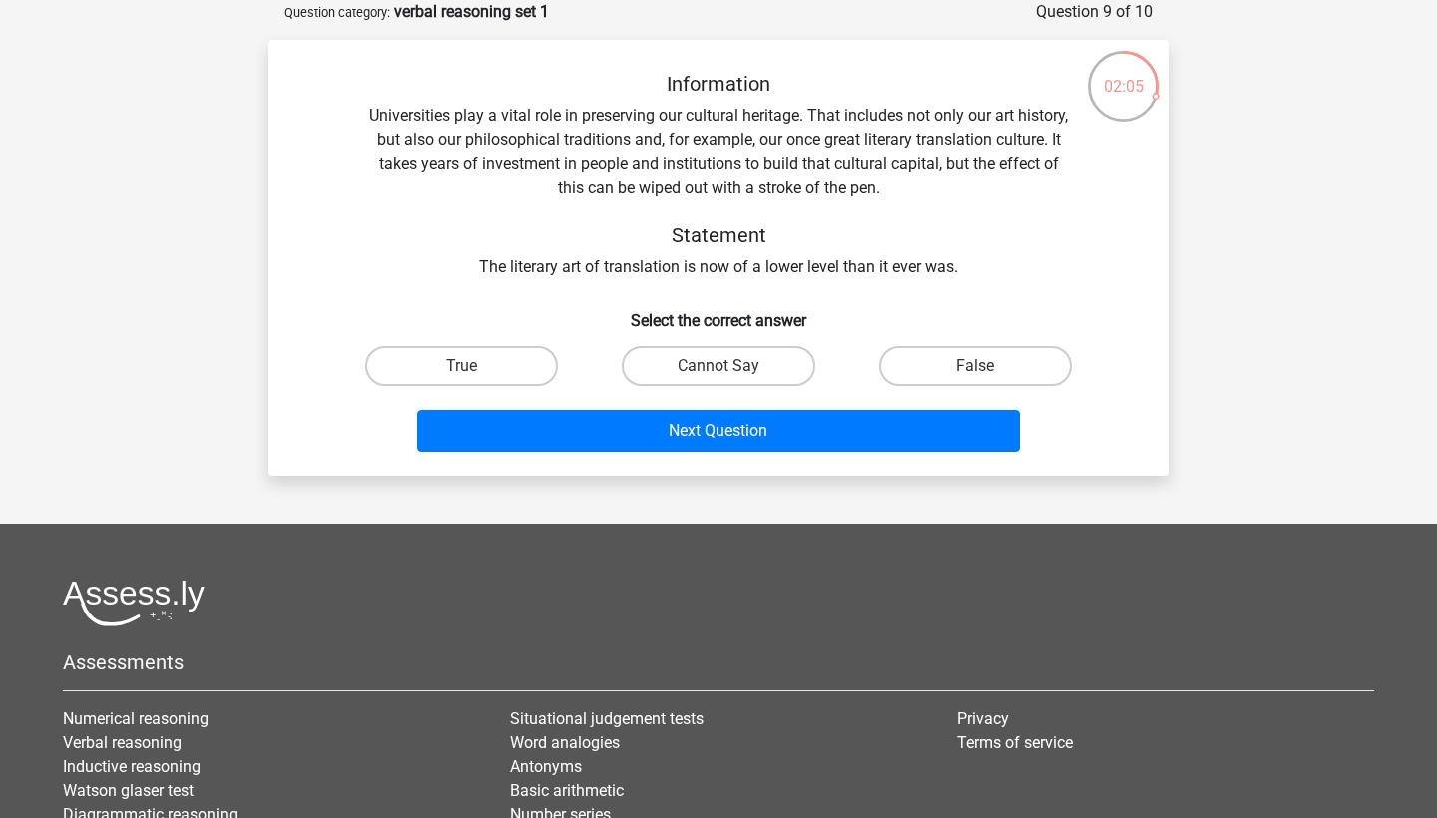
click at [728, 374] on input "Cannot Say" at bounding box center [725, 372] width 13 height 13
radio input "true"
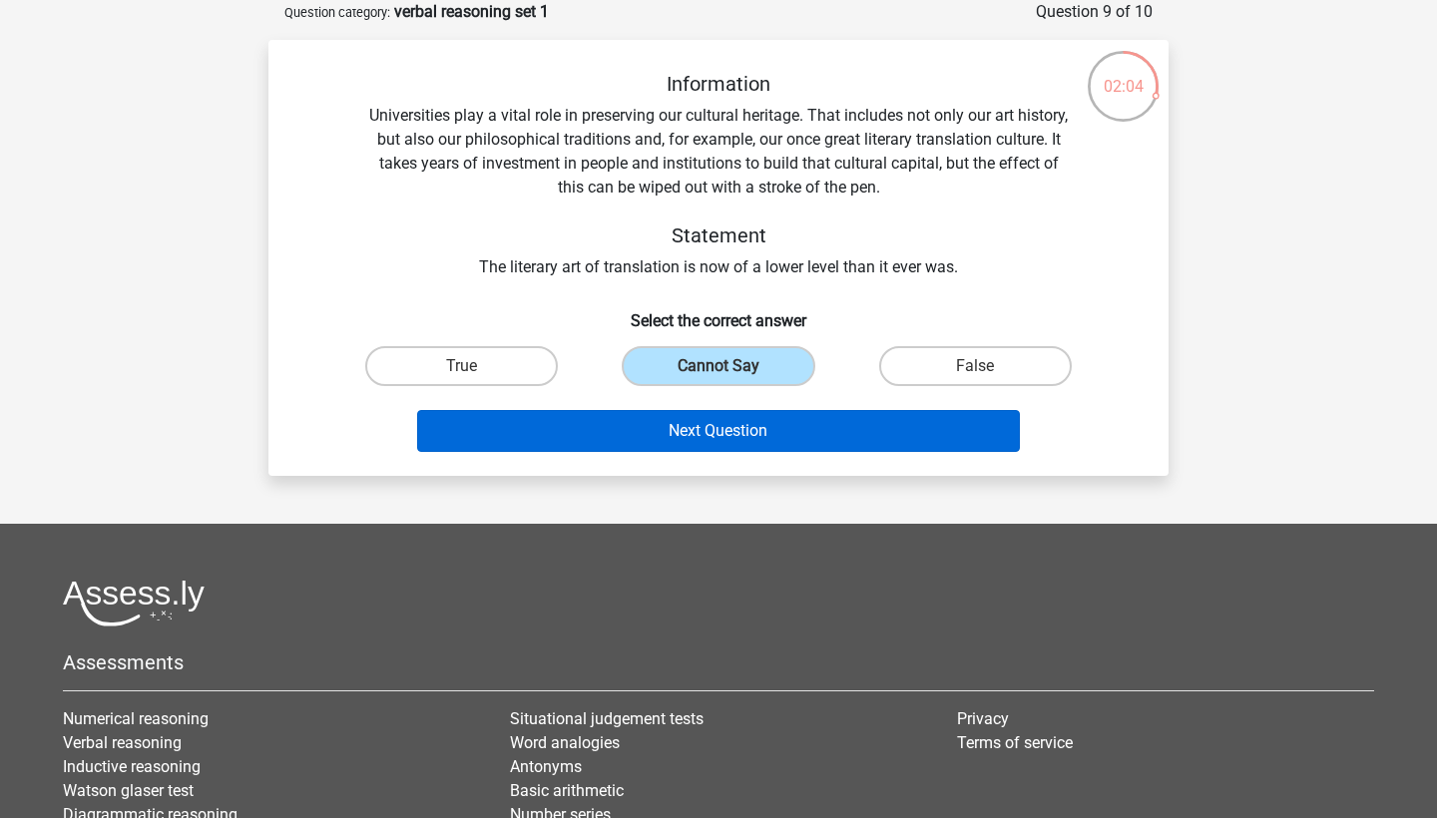
click at [733, 431] on button "Next Question" at bounding box center [719, 431] width 604 height 42
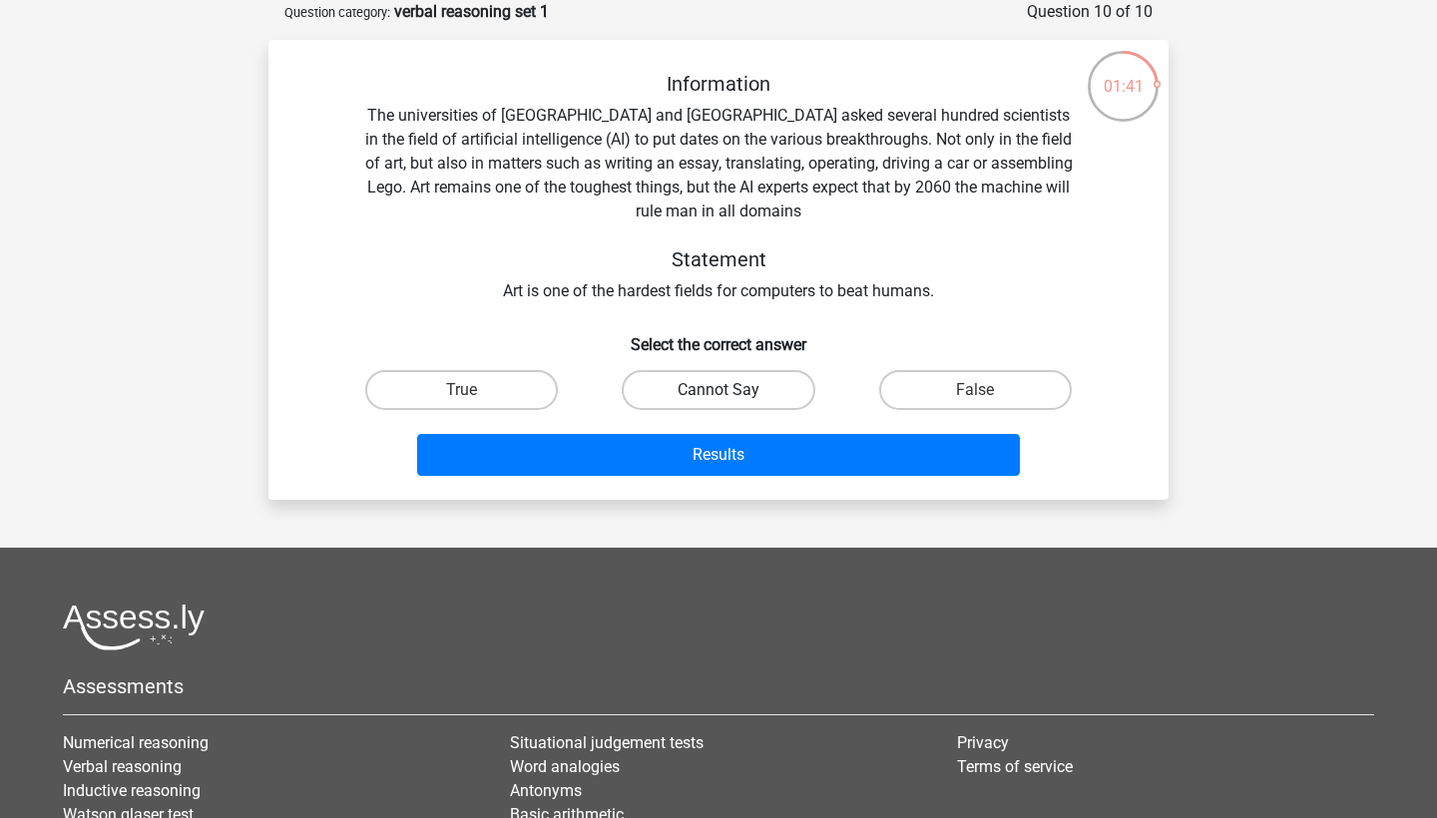
click at [706, 397] on label "Cannot Say" at bounding box center [718, 390] width 193 height 40
click at [719, 397] on input "Cannot Say" at bounding box center [725, 396] width 13 height 13
radio input "true"
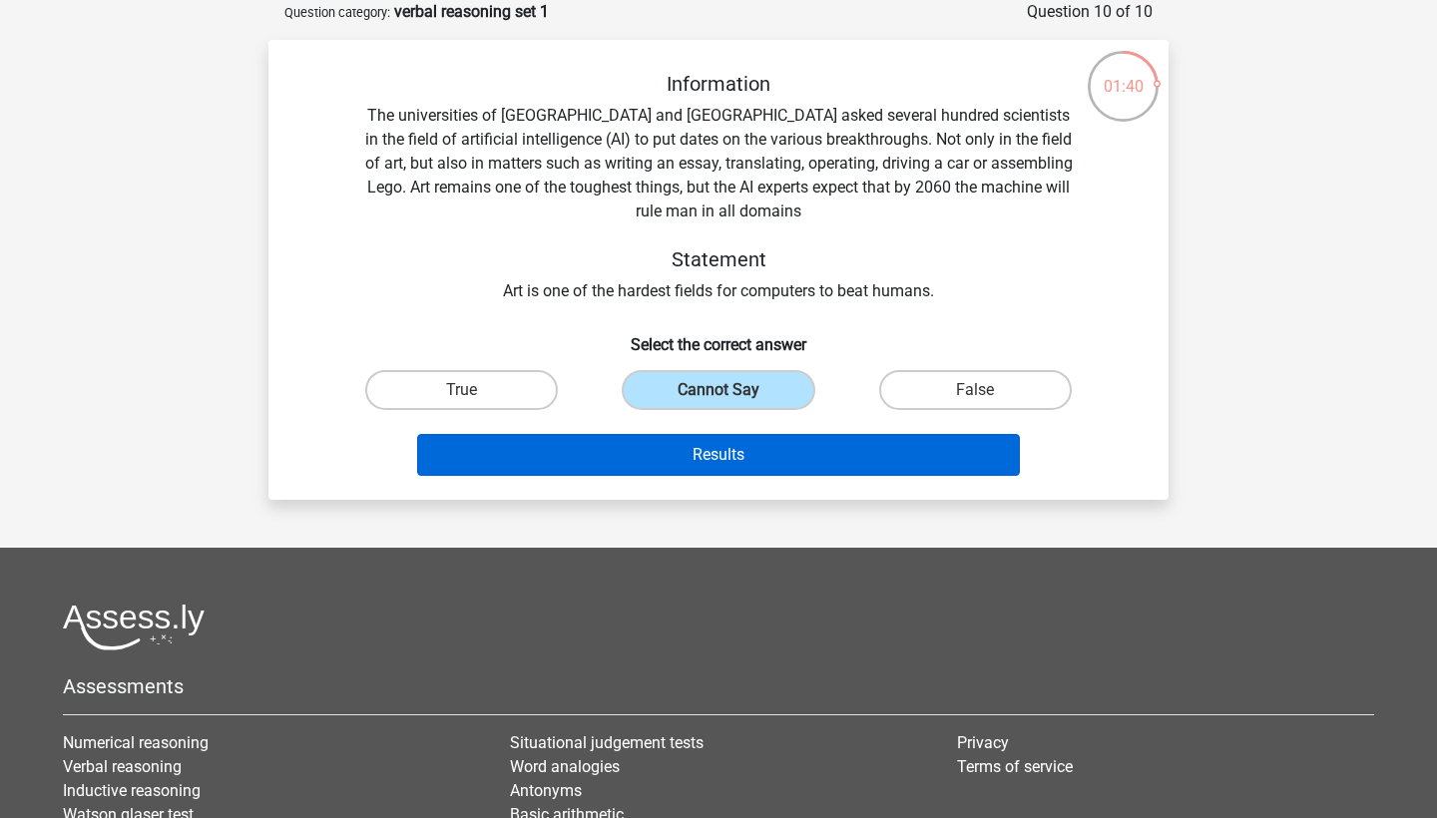
click at [735, 451] on button "Results" at bounding box center [719, 455] width 604 height 42
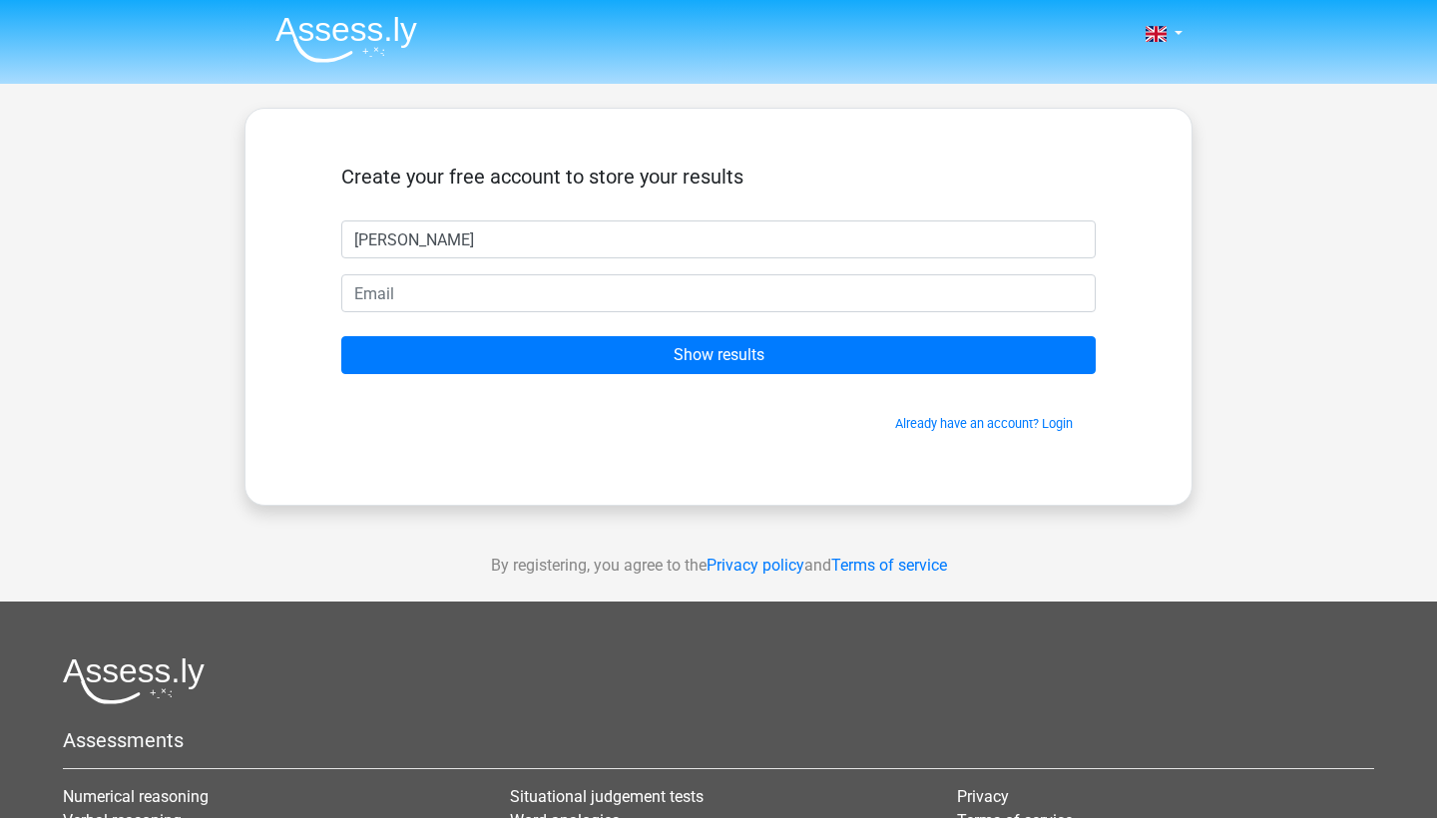
type input "[PERSON_NAME]"
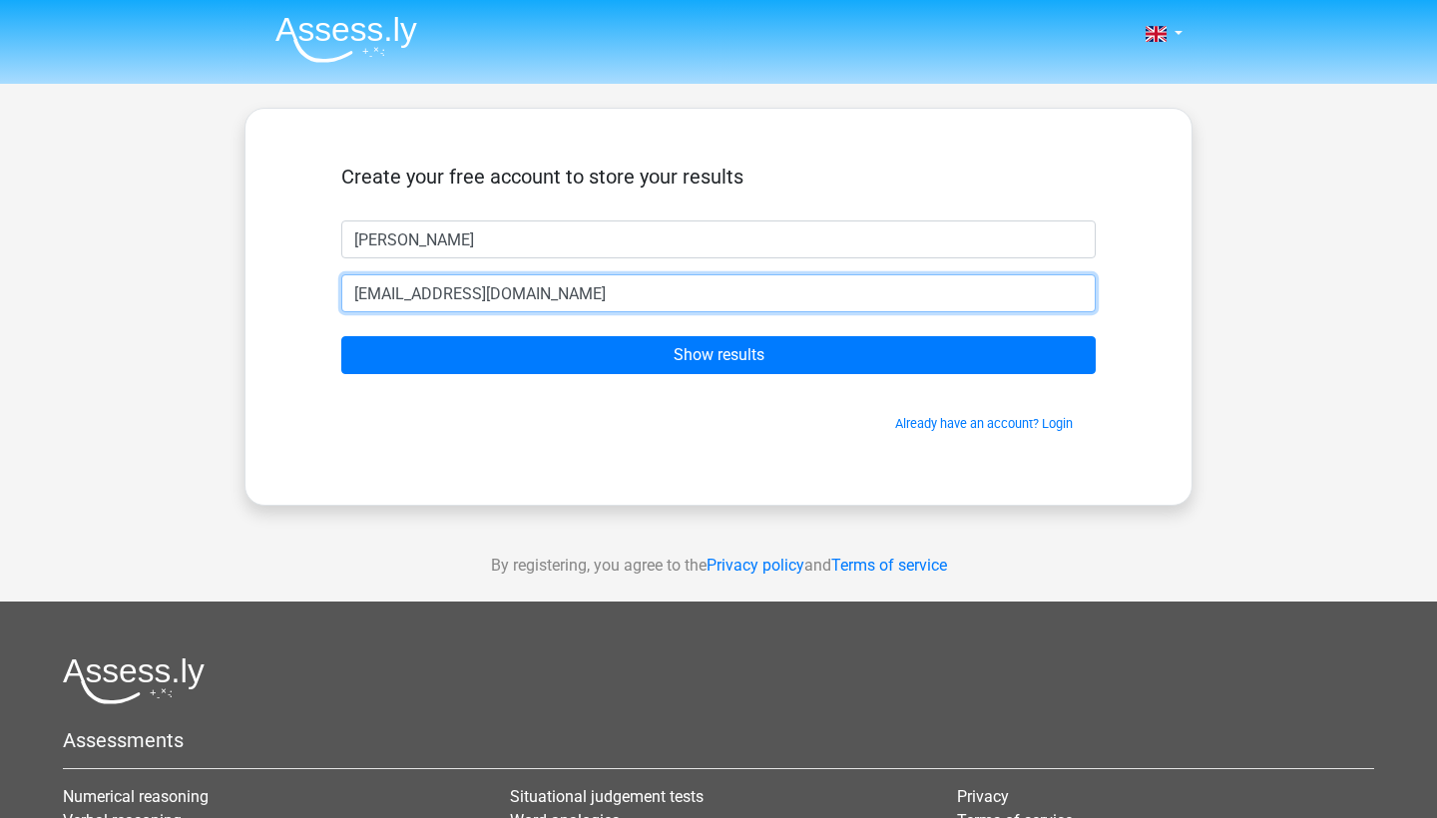
type input "[EMAIL_ADDRESS][DOMAIN_NAME]"
click at [719, 355] on input "Show results" at bounding box center [718, 355] width 755 height 38
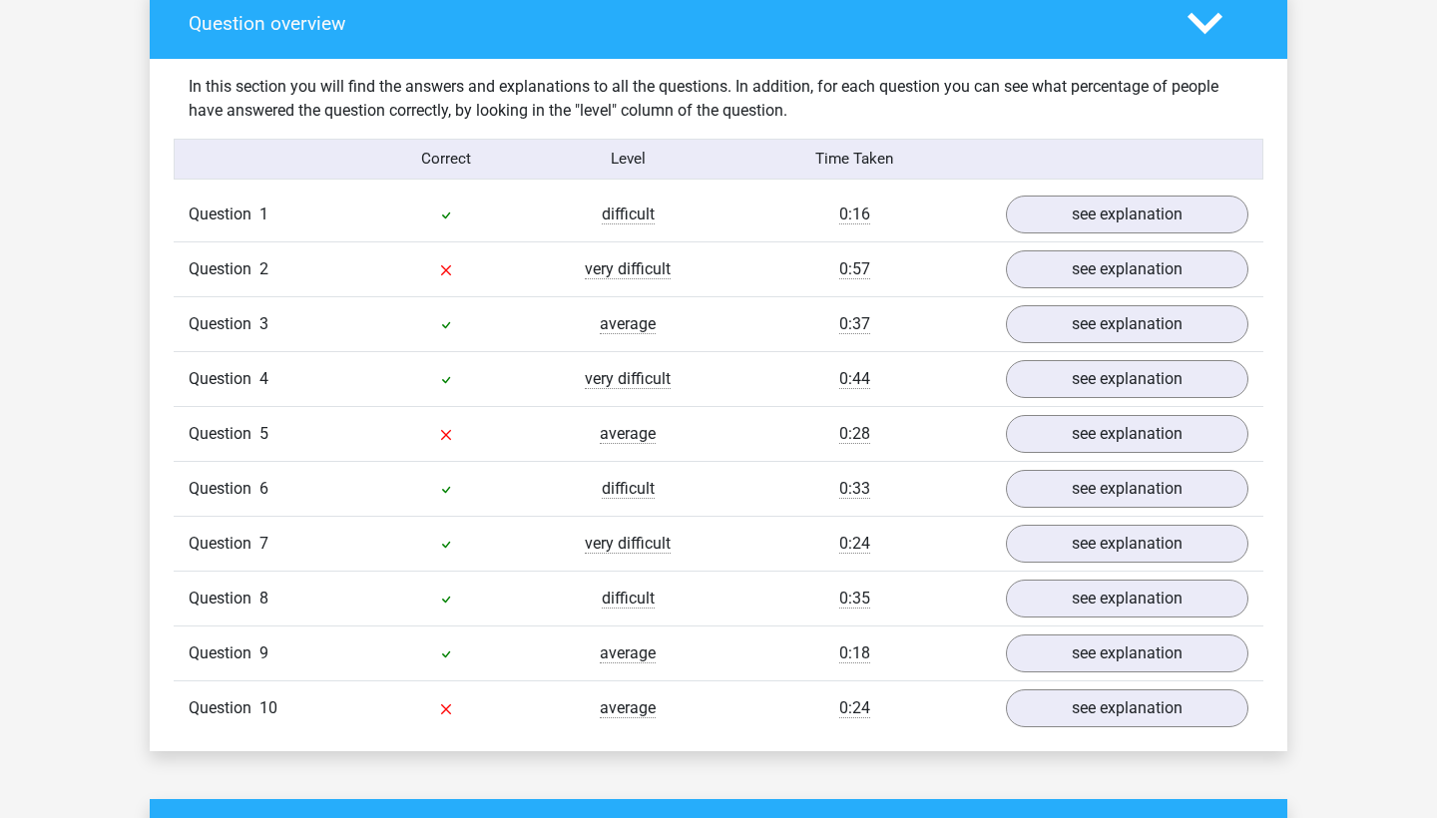
scroll to position [1570, 0]
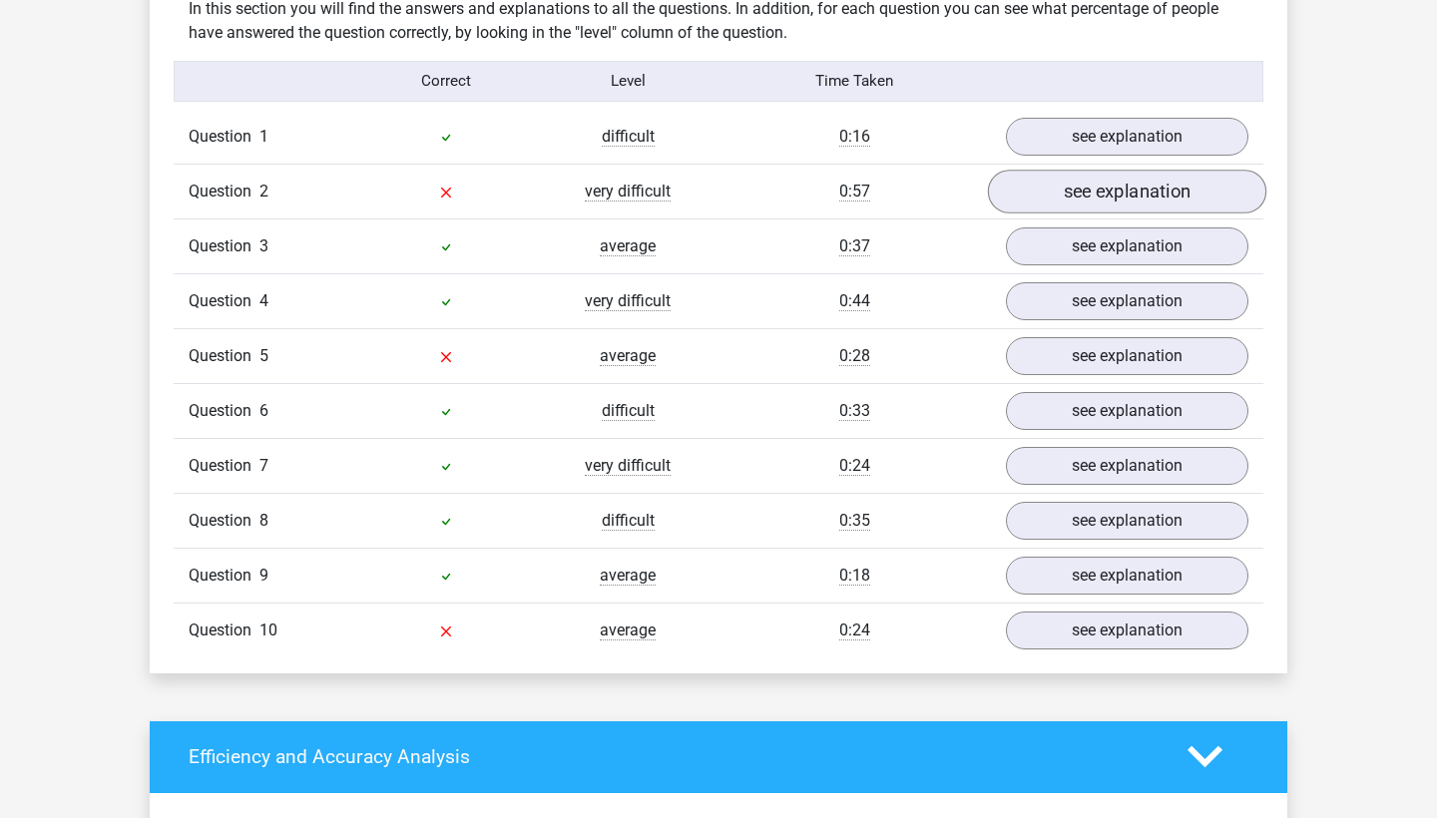
click at [1109, 196] on link "see explanation" at bounding box center [1127, 192] width 278 height 44
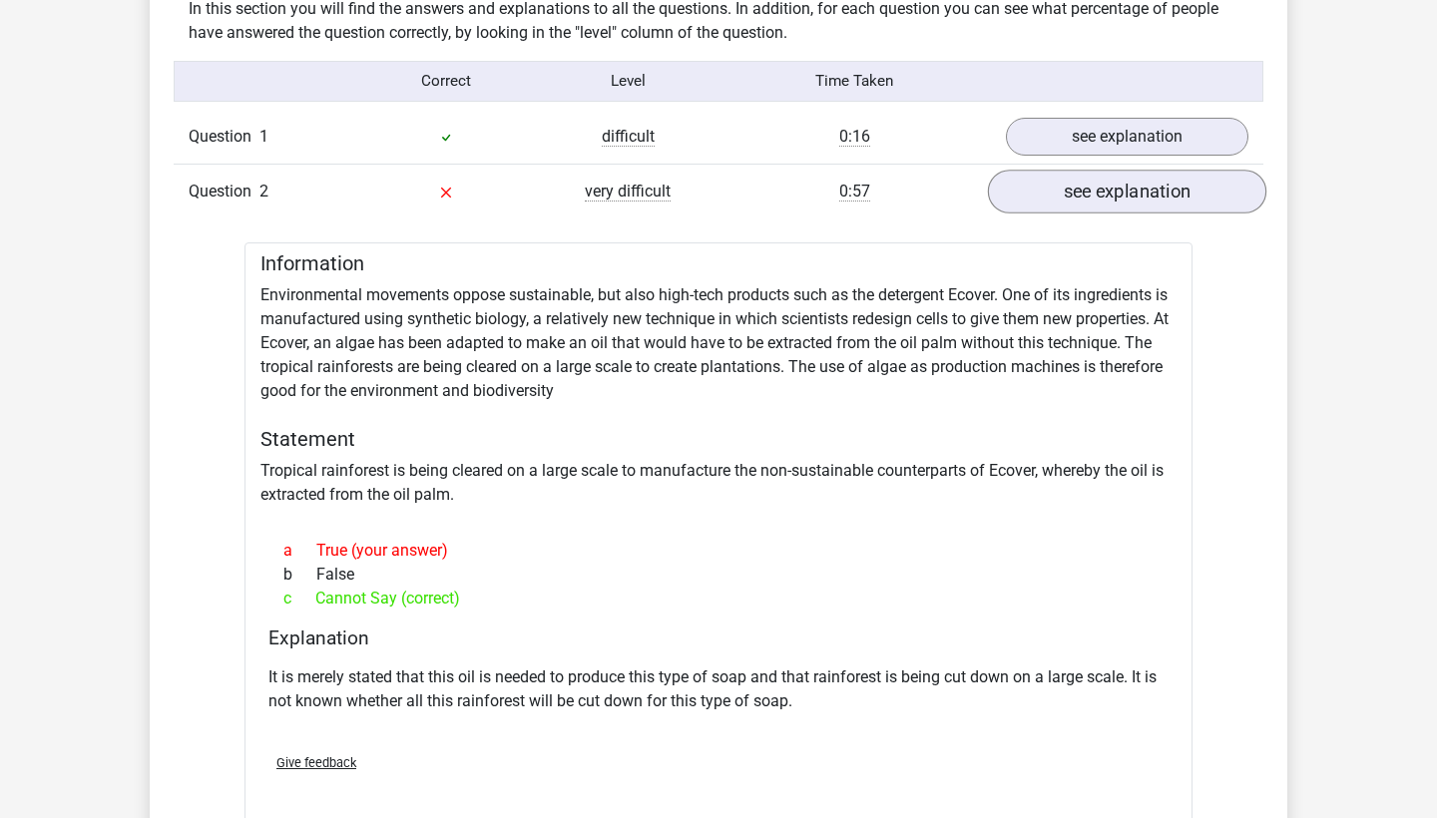
click at [1105, 196] on link "see explanation" at bounding box center [1127, 192] width 278 height 44
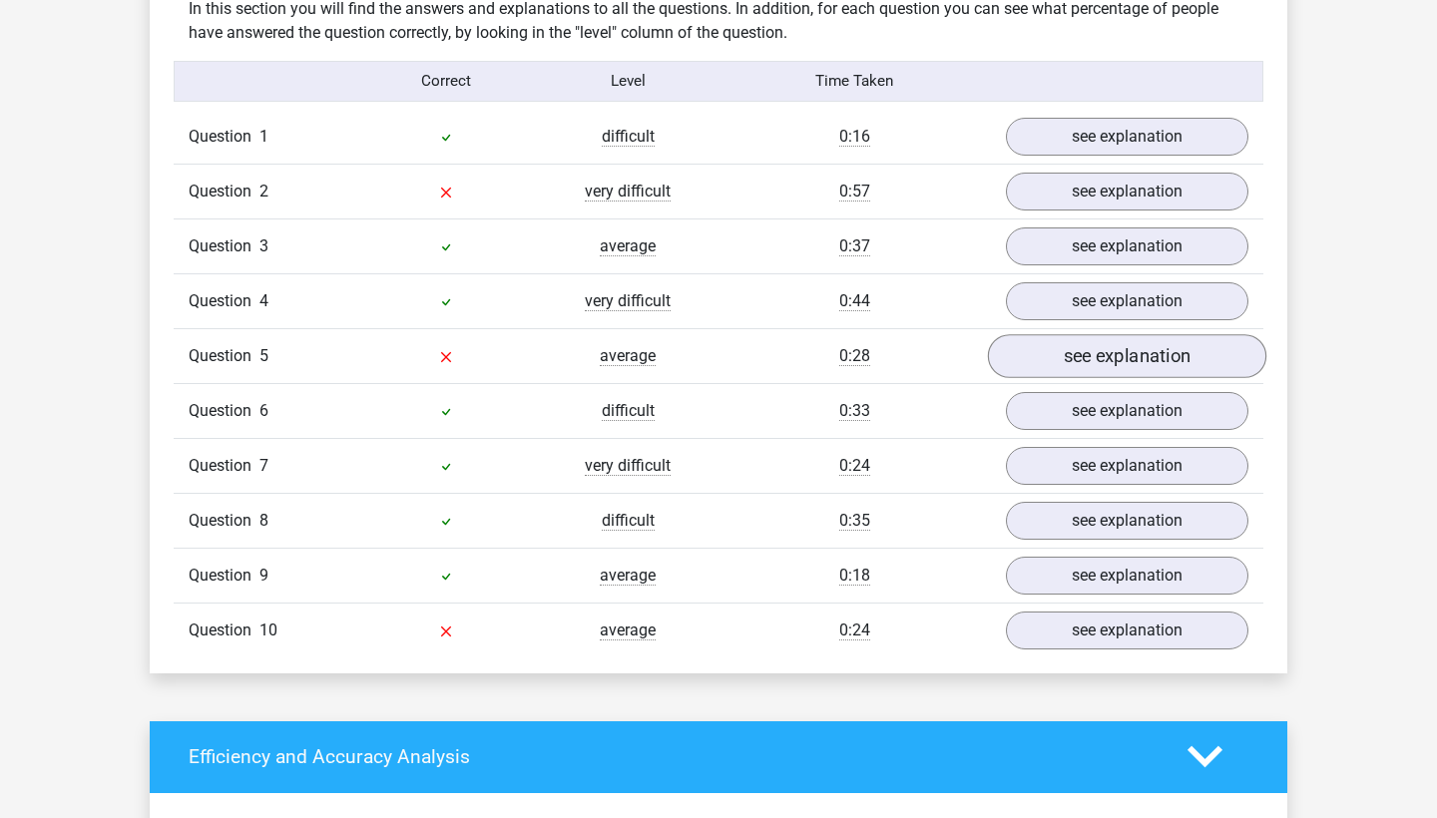
click at [1140, 355] on link "see explanation" at bounding box center [1127, 356] width 278 height 44
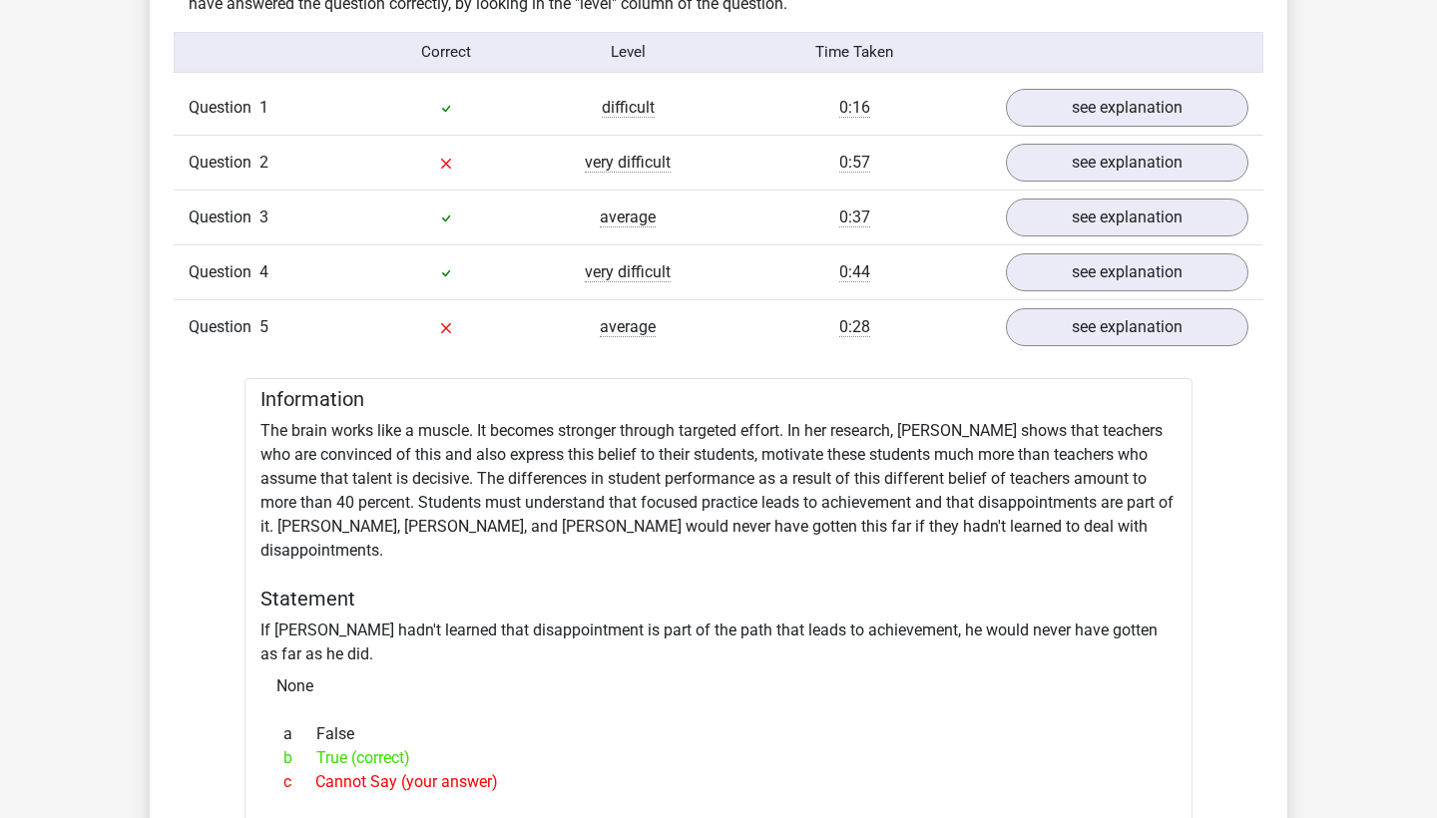
scroll to position [1600, 0]
click at [1120, 328] on link "see explanation" at bounding box center [1127, 326] width 278 height 44
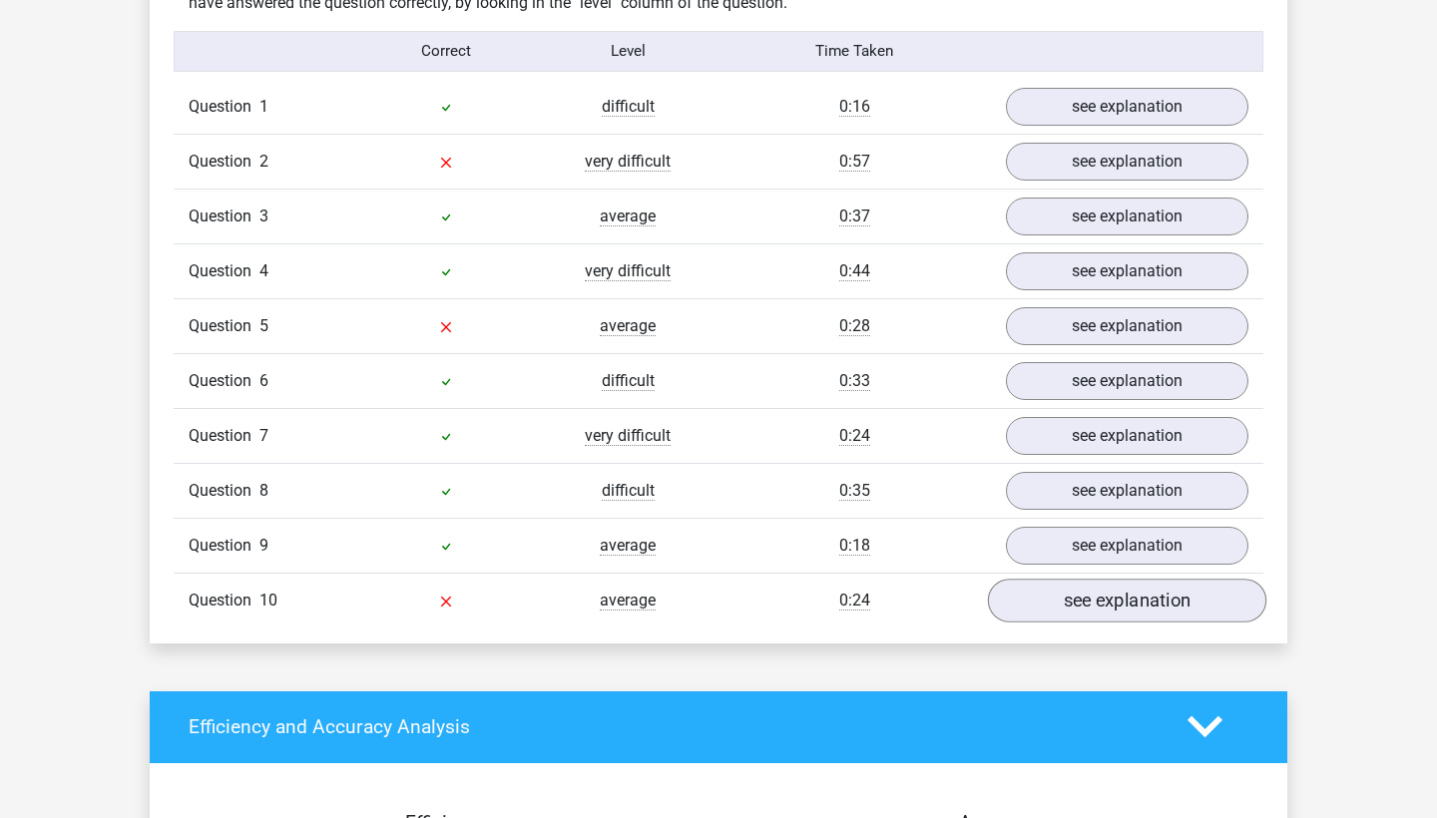
click at [1100, 614] on link "see explanation" at bounding box center [1127, 601] width 278 height 44
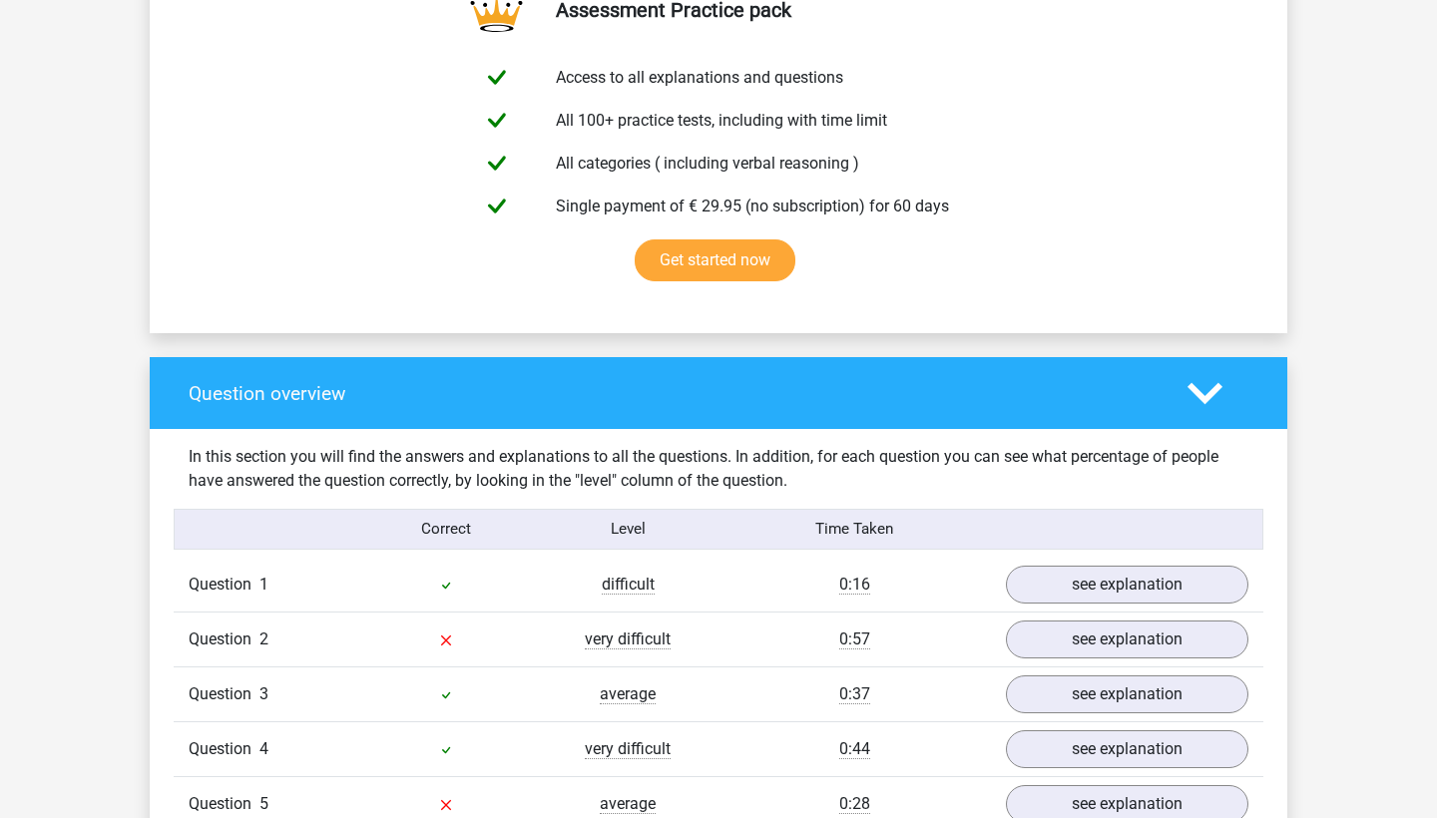
scroll to position [904, 0]
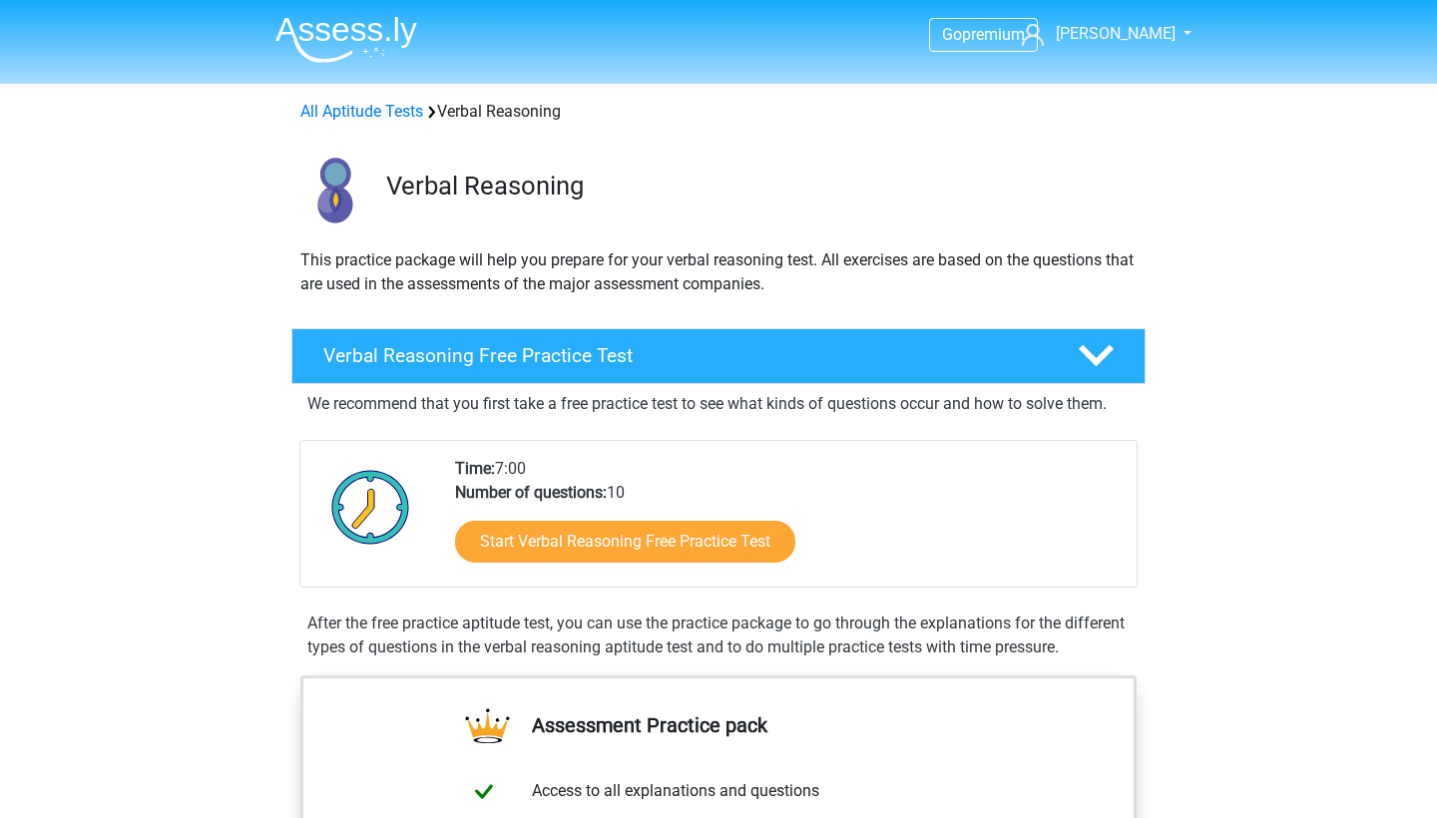
scroll to position [229, 0]
